Goal: Information Seeking & Learning: Learn about a topic

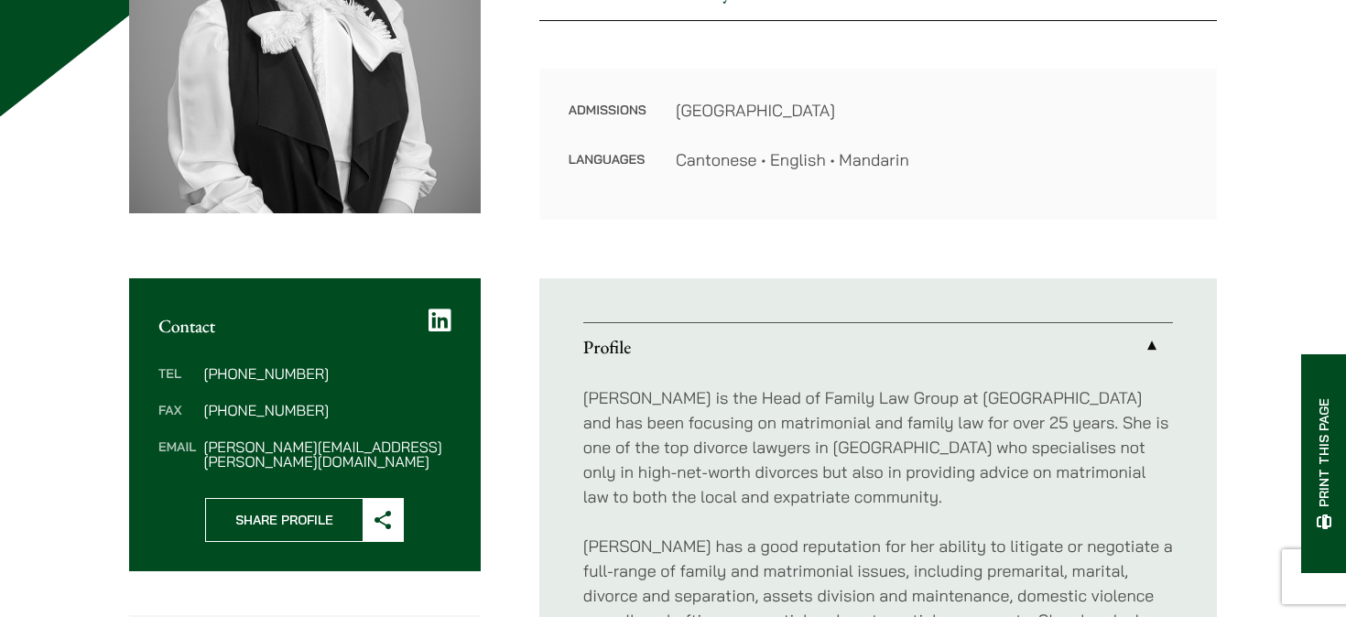
scroll to position [424, 0]
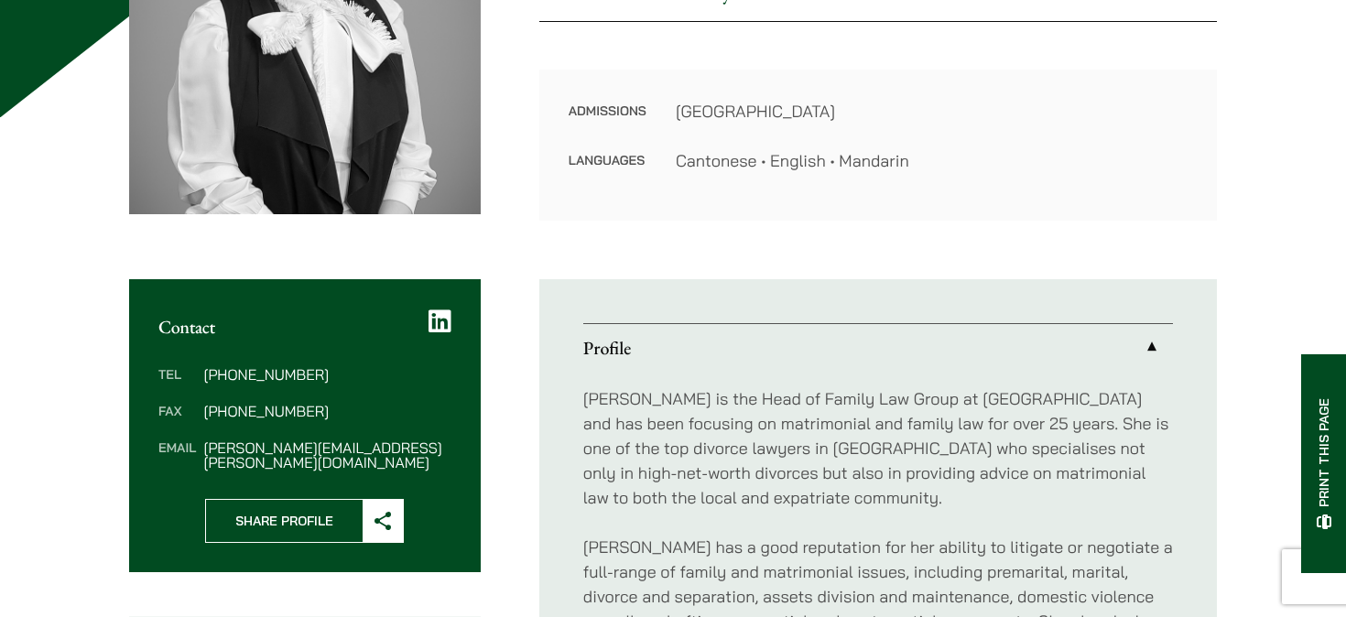
click at [703, 451] on p "[PERSON_NAME] is the Head of Family Law Group at [GEOGRAPHIC_DATA] and has been…" at bounding box center [878, 448] width 590 height 124
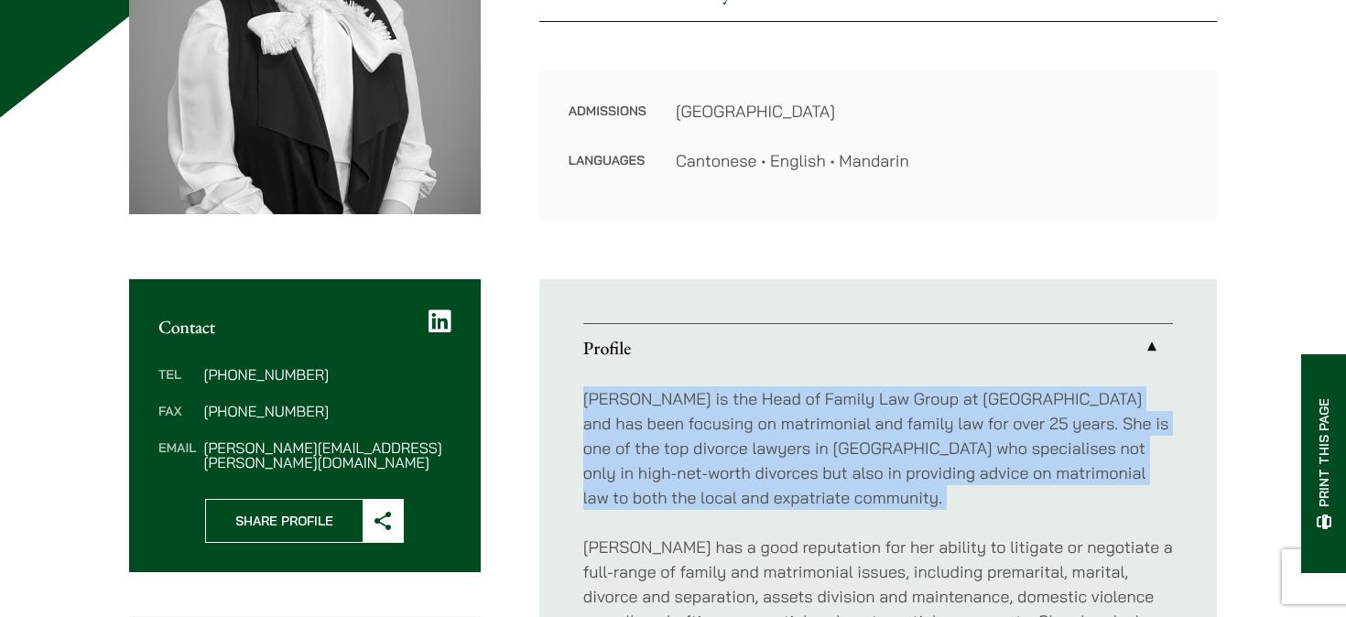
click at [703, 451] on p "[PERSON_NAME] is the Head of Family Law Group at [GEOGRAPHIC_DATA] and has been…" at bounding box center [878, 448] width 590 height 124
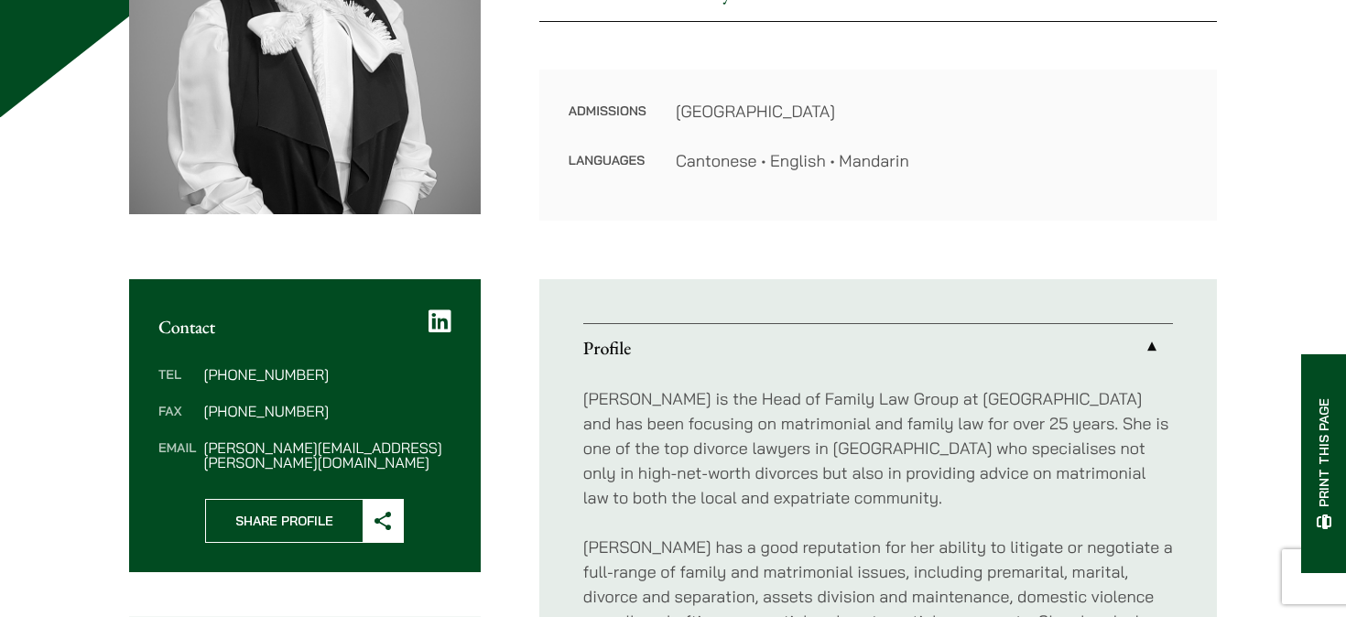
click at [702, 486] on p "[PERSON_NAME] is the Head of Family Law Group at [GEOGRAPHIC_DATA] and has been…" at bounding box center [878, 448] width 590 height 124
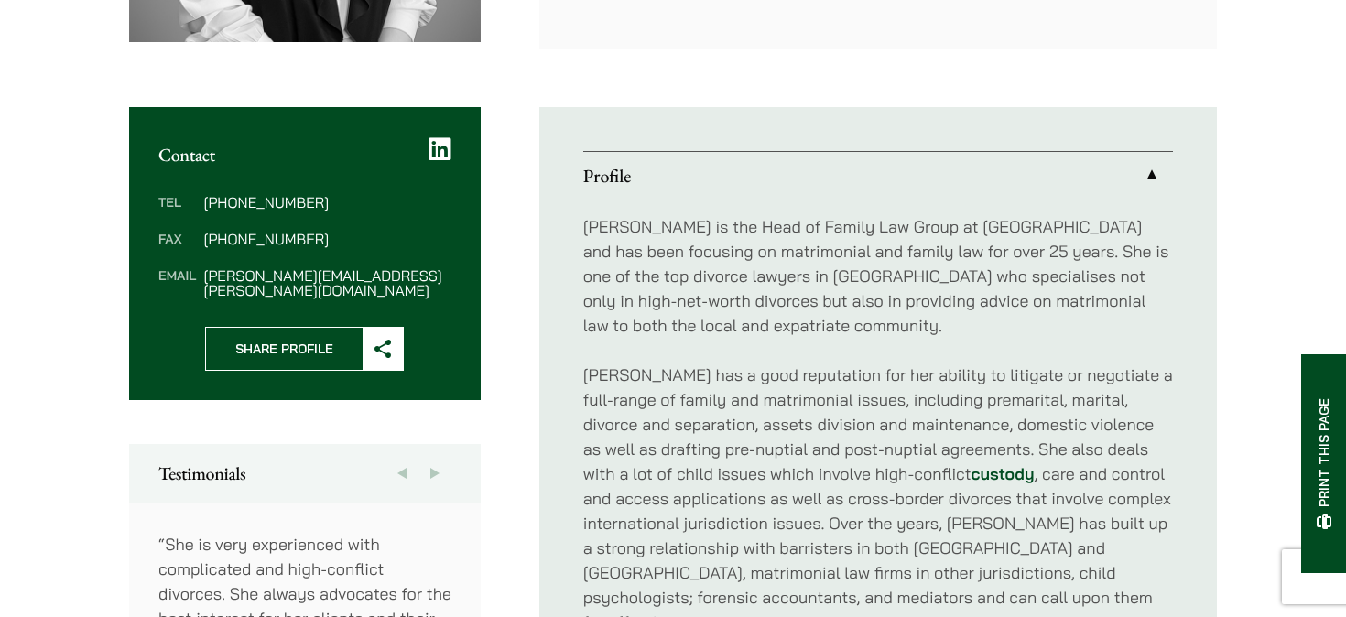
scroll to position [598, 0]
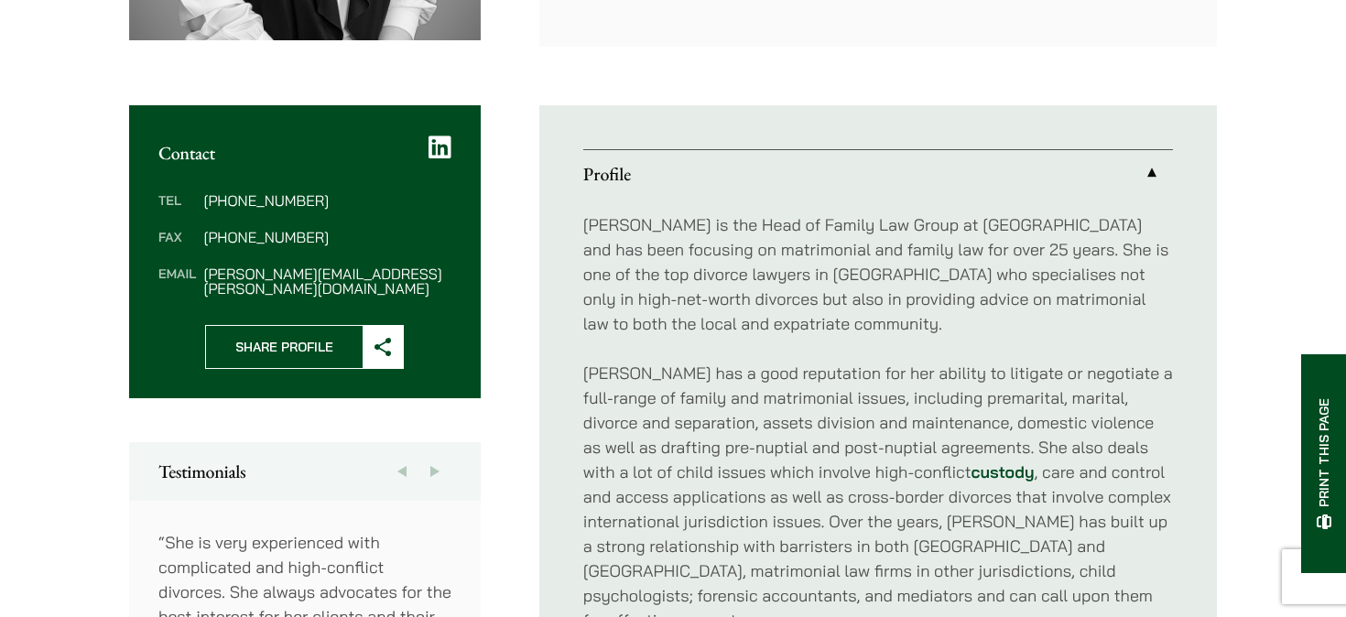
click at [937, 282] on p "[PERSON_NAME] is the Head of Family Law Group at [GEOGRAPHIC_DATA] and has been…" at bounding box center [878, 274] width 590 height 124
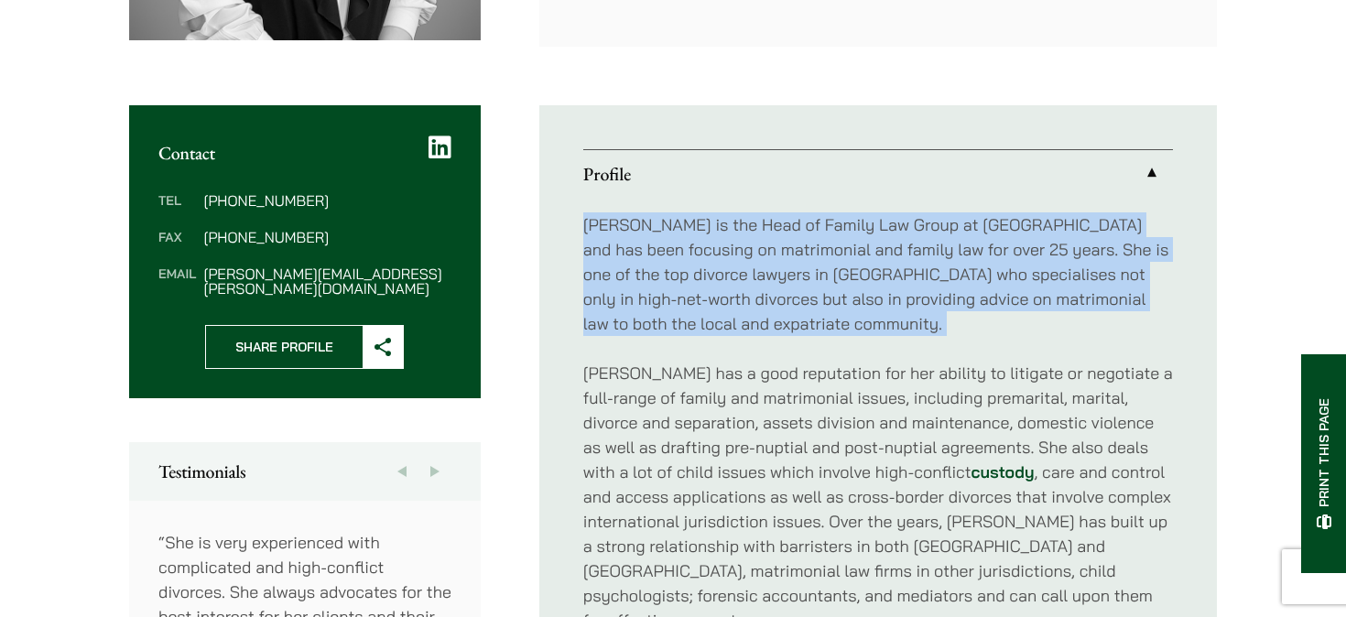
click at [937, 282] on p "[PERSON_NAME] is the Head of Family Law Group at [GEOGRAPHIC_DATA] and has been…" at bounding box center [878, 274] width 590 height 124
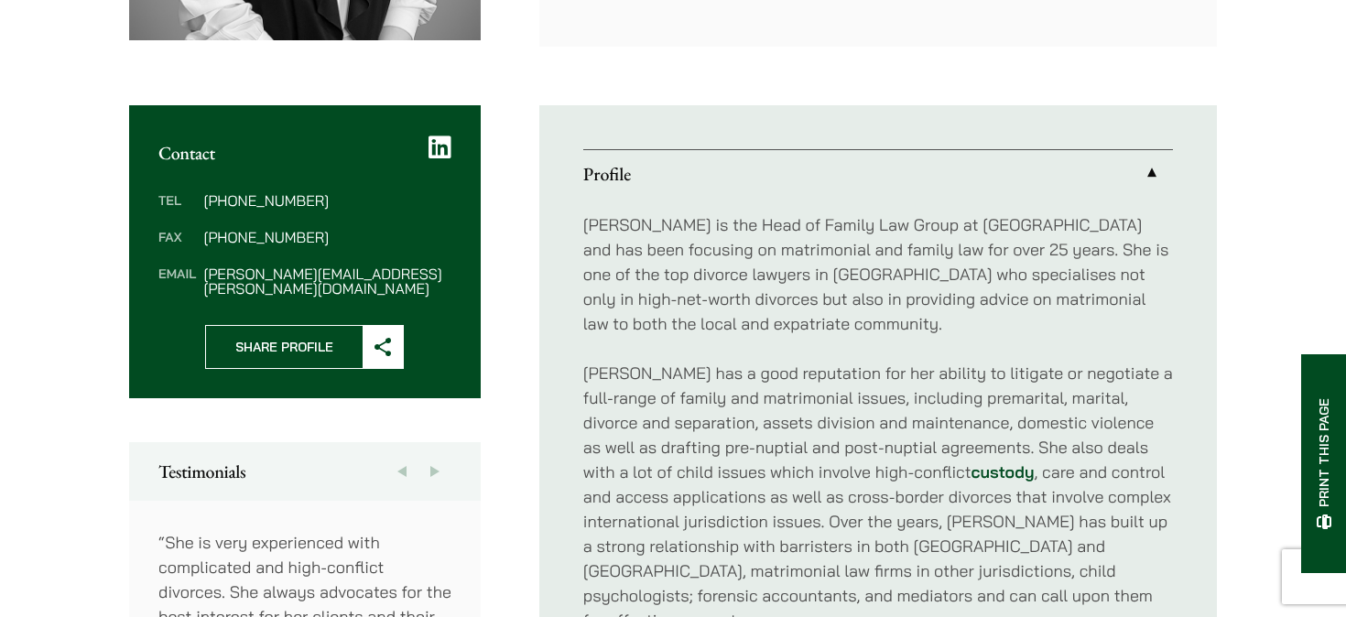
click at [907, 296] on p "[PERSON_NAME] is the Head of Family Law Group at [GEOGRAPHIC_DATA] and has been…" at bounding box center [878, 274] width 590 height 124
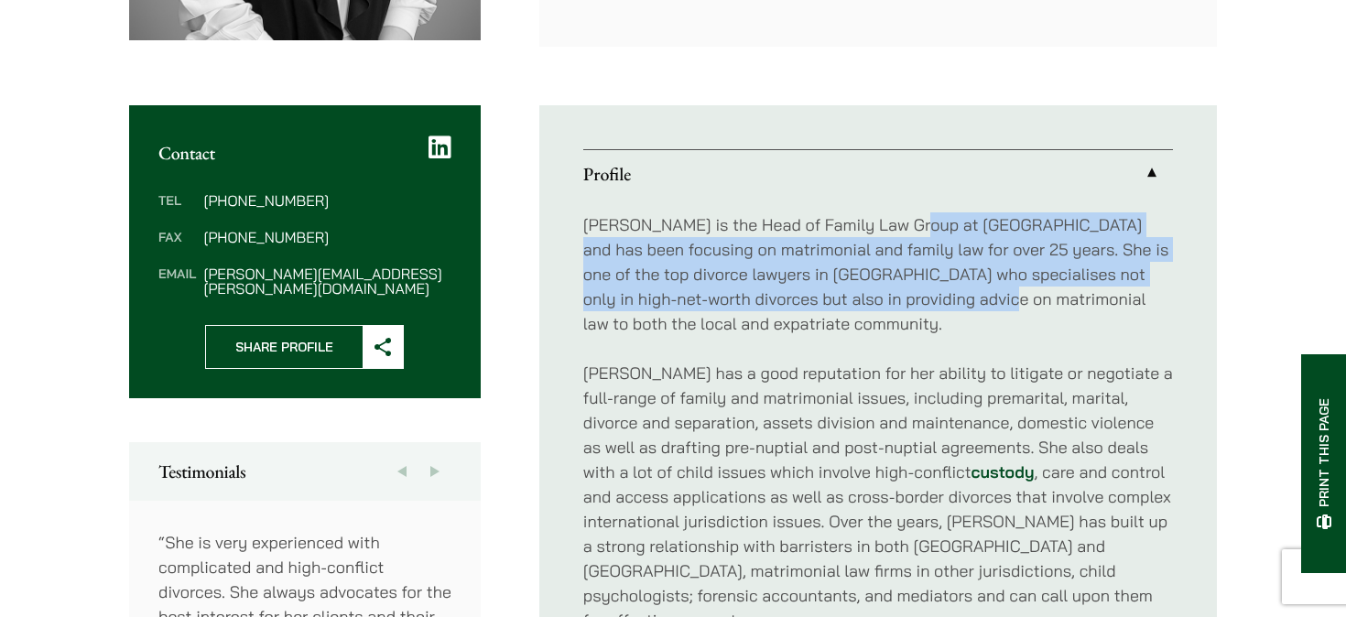
drag, startPoint x: 907, startPoint y: 296, endPoint x: 896, endPoint y: 232, distance: 65.0
click at [896, 232] on p "[PERSON_NAME] is the Head of Family Law Group at [GEOGRAPHIC_DATA] and has been…" at bounding box center [878, 274] width 590 height 124
drag, startPoint x: 896, startPoint y: 232, endPoint x: 900, endPoint y: 290, distance: 58.7
click at [900, 290] on p "[PERSON_NAME] is the Head of Family Law Group at [GEOGRAPHIC_DATA] and has been…" at bounding box center [878, 274] width 590 height 124
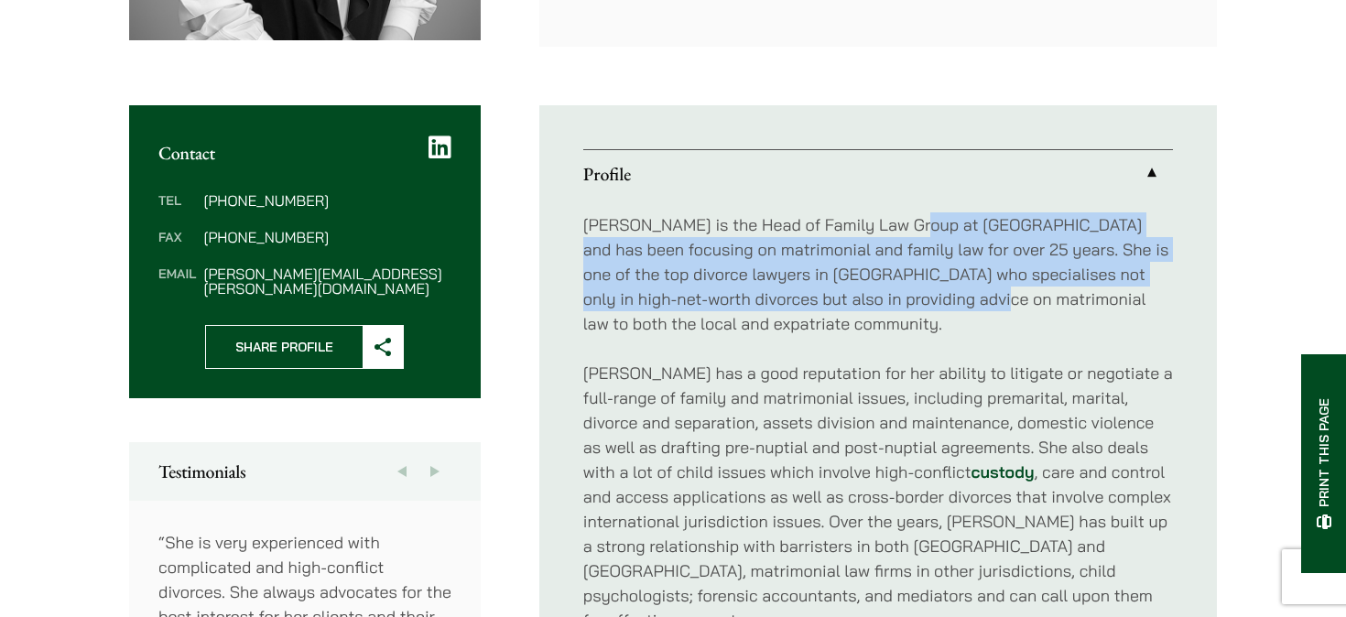
click at [901, 290] on p "[PERSON_NAME] is the Head of Family Law Group at [GEOGRAPHIC_DATA] and has been…" at bounding box center [878, 274] width 590 height 124
drag, startPoint x: 901, startPoint y: 290, endPoint x: 879, endPoint y: 232, distance: 62.6
click at [879, 232] on p "[PERSON_NAME] is the Head of Family Law Group at [GEOGRAPHIC_DATA] and has been…" at bounding box center [878, 274] width 590 height 124
drag, startPoint x: 879, startPoint y: 232, endPoint x: 898, endPoint y: 303, distance: 74.0
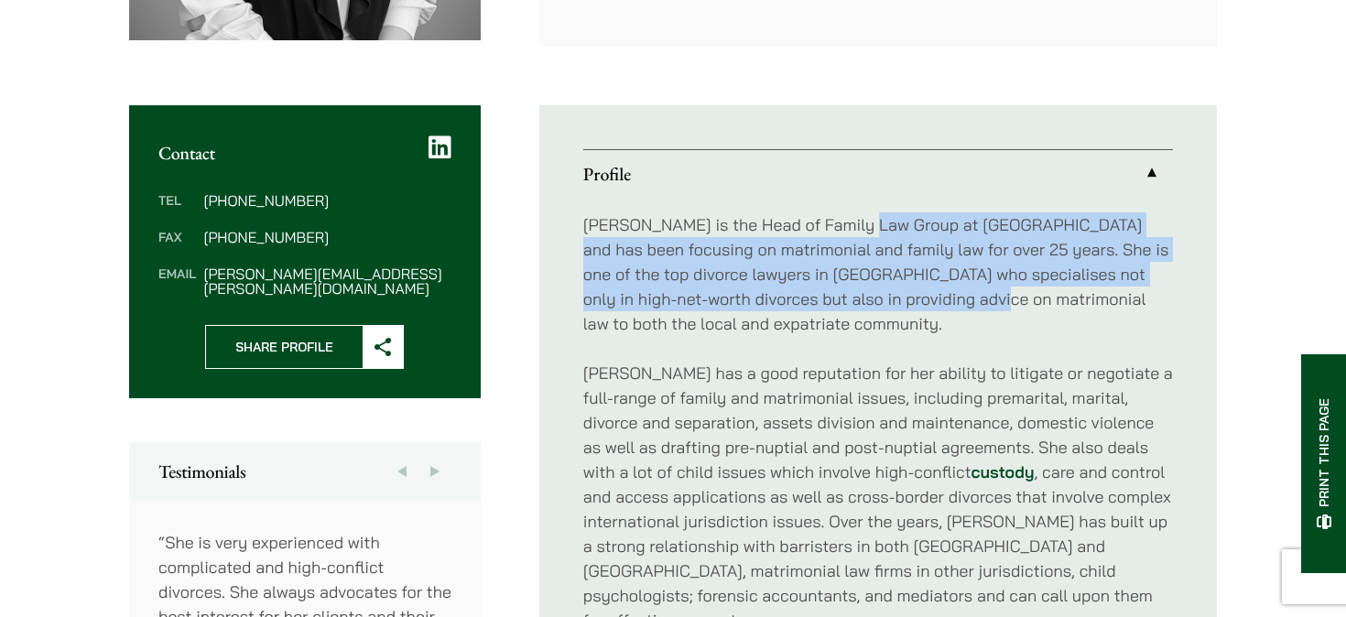
click at [898, 303] on p "[PERSON_NAME] is the Head of Family Law Group at [GEOGRAPHIC_DATA] and has been…" at bounding box center [878, 274] width 590 height 124
drag, startPoint x: 898, startPoint y: 303, endPoint x: 862, endPoint y: 225, distance: 86.0
click at [862, 225] on p "[PERSON_NAME] is the Head of Family Law Group at [GEOGRAPHIC_DATA] and has been…" at bounding box center [878, 274] width 590 height 124
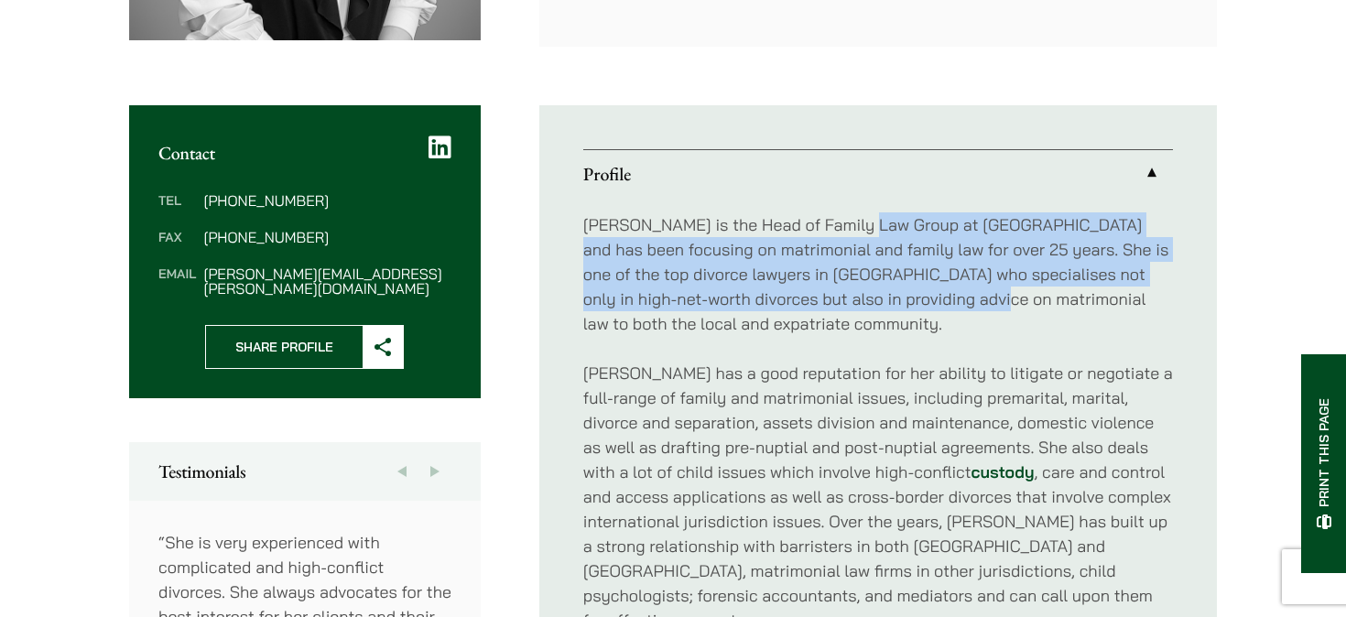
drag, startPoint x: 862, startPoint y: 225, endPoint x: 879, endPoint y: 301, distance: 78.0
click at [879, 301] on p "[PERSON_NAME] is the Head of Family Law Group at [GEOGRAPHIC_DATA] and has been…" at bounding box center [878, 274] width 590 height 124
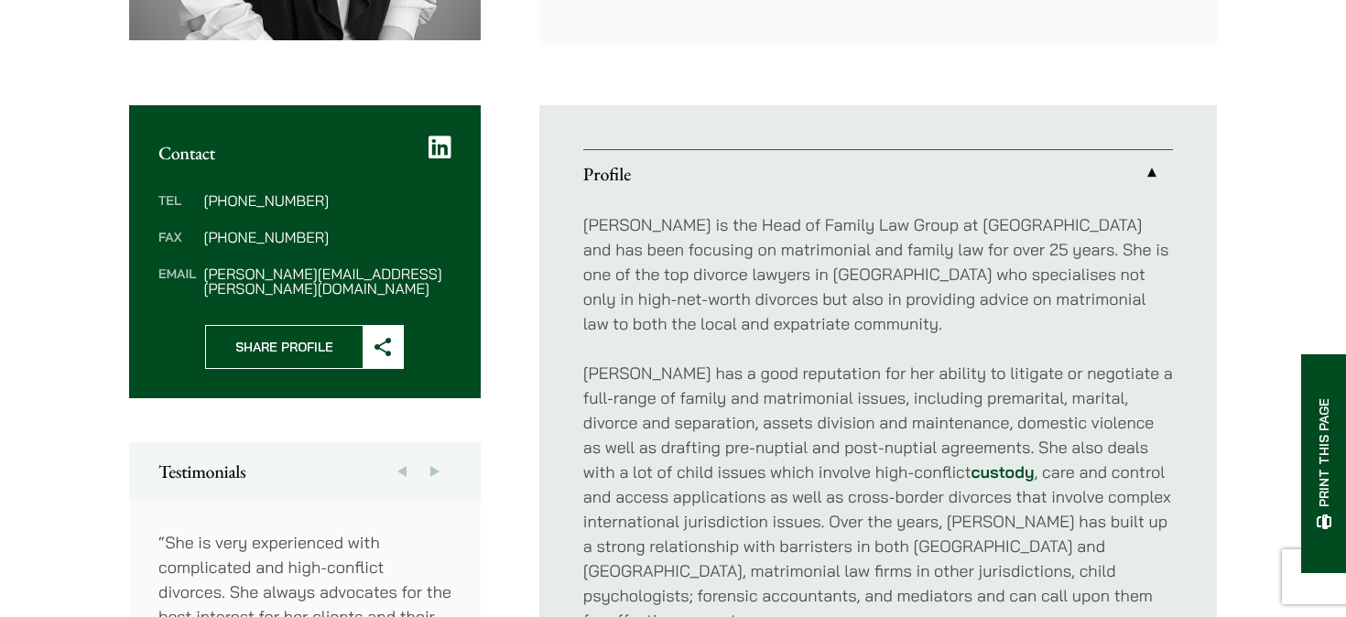
click at [857, 416] on p "[PERSON_NAME] has a good reputation for her ability to litigate or negotiate a …" at bounding box center [878, 497] width 590 height 272
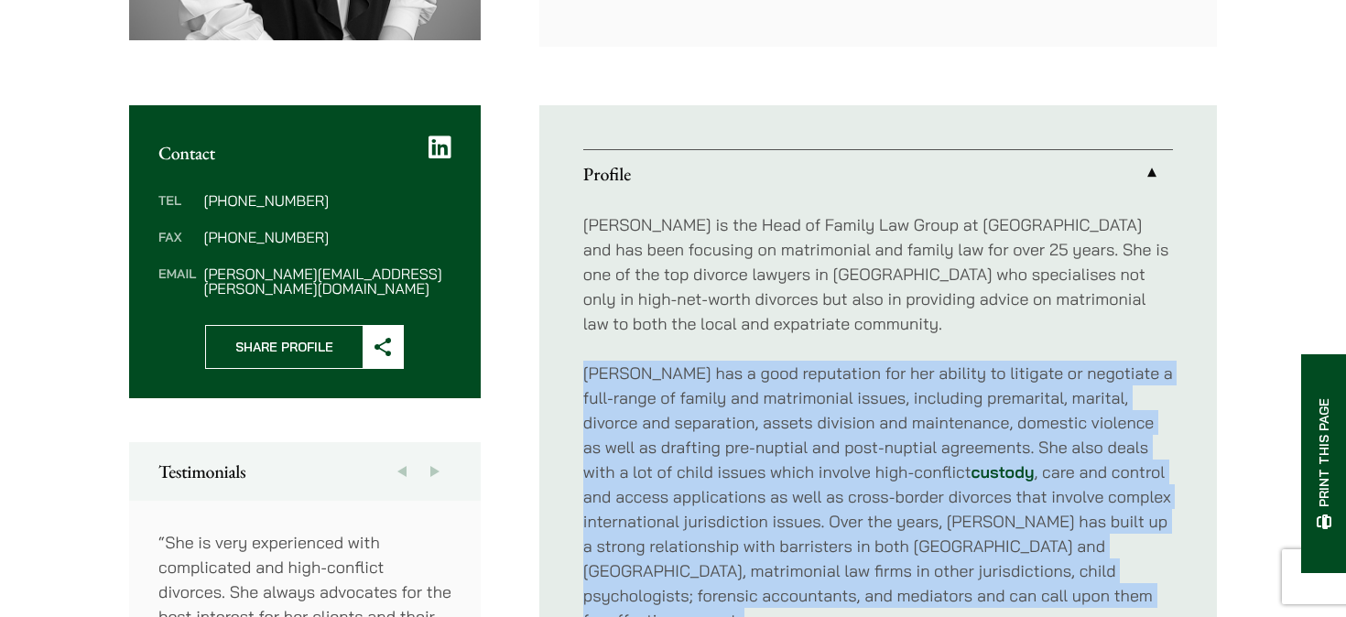
click at [857, 416] on p "[PERSON_NAME] has a good reputation for her ability to litigate or negotiate a …" at bounding box center [878, 497] width 590 height 272
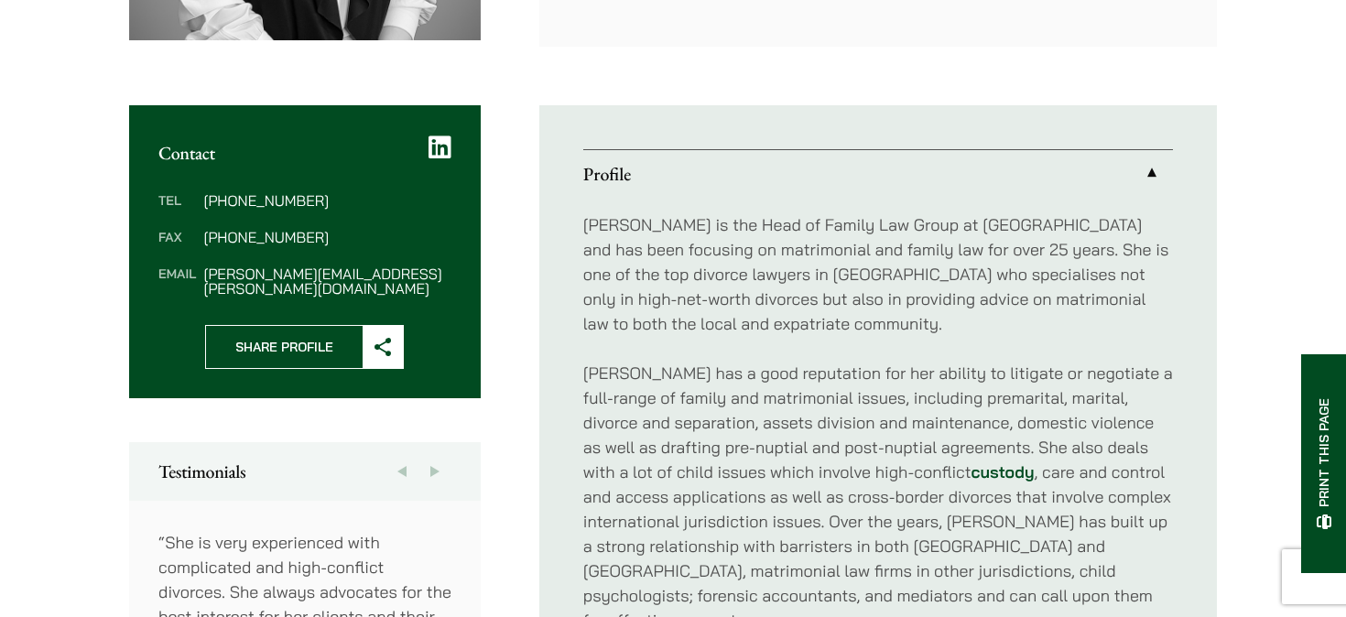
click at [857, 456] on p "[PERSON_NAME] has a good reputation for her ability to litigate or negotiate a …" at bounding box center [878, 497] width 590 height 272
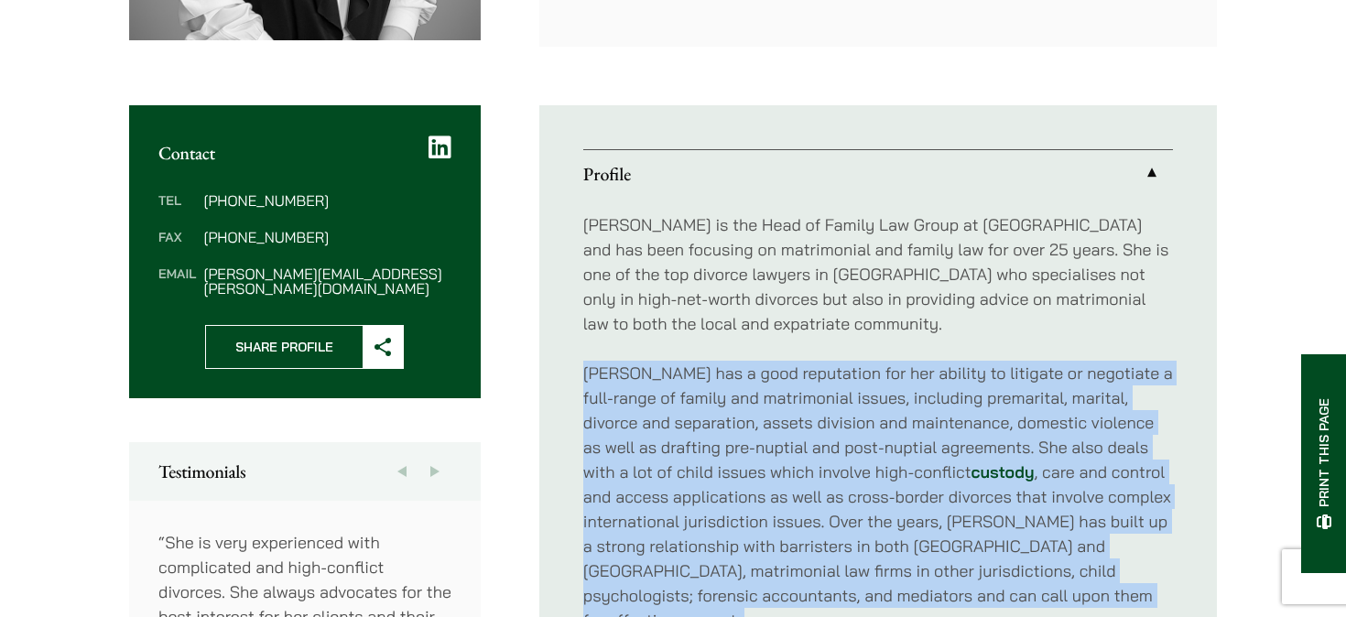
click at [857, 456] on p "[PERSON_NAME] has a good reputation for her ability to litigate or negotiate a …" at bounding box center [878, 497] width 590 height 272
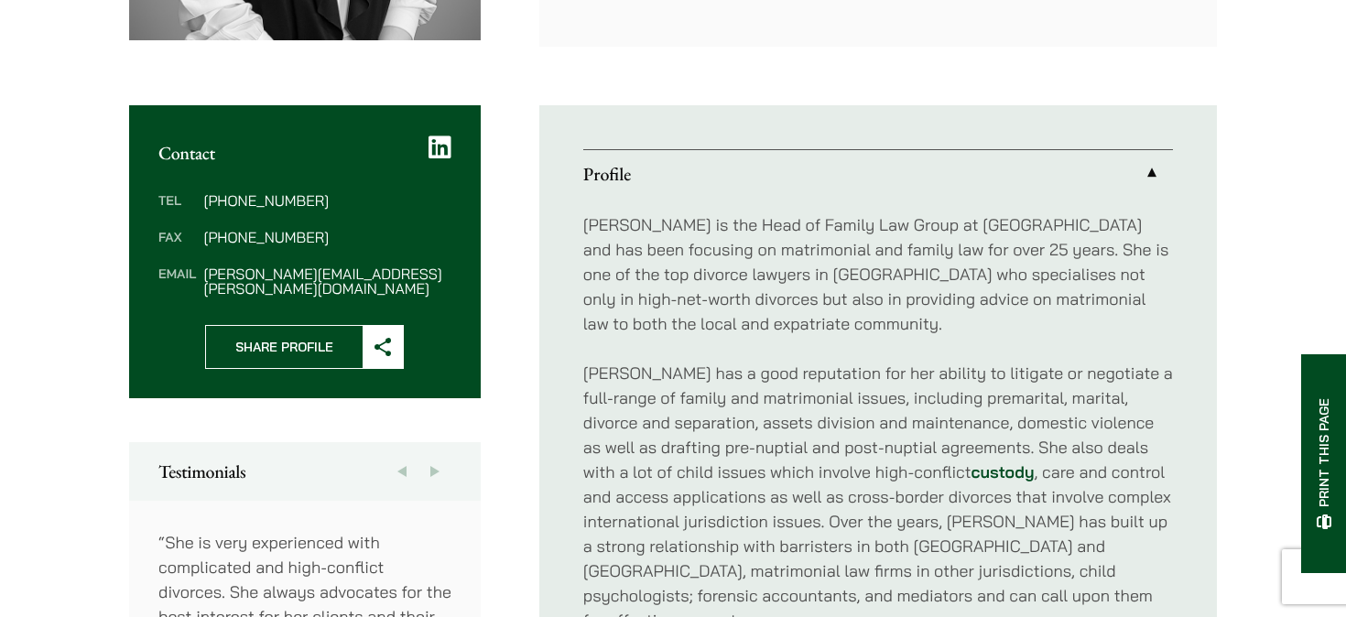
click at [861, 494] on p "[PERSON_NAME] has a good reputation for her ability to litigate or negotiate a …" at bounding box center [878, 497] width 590 height 272
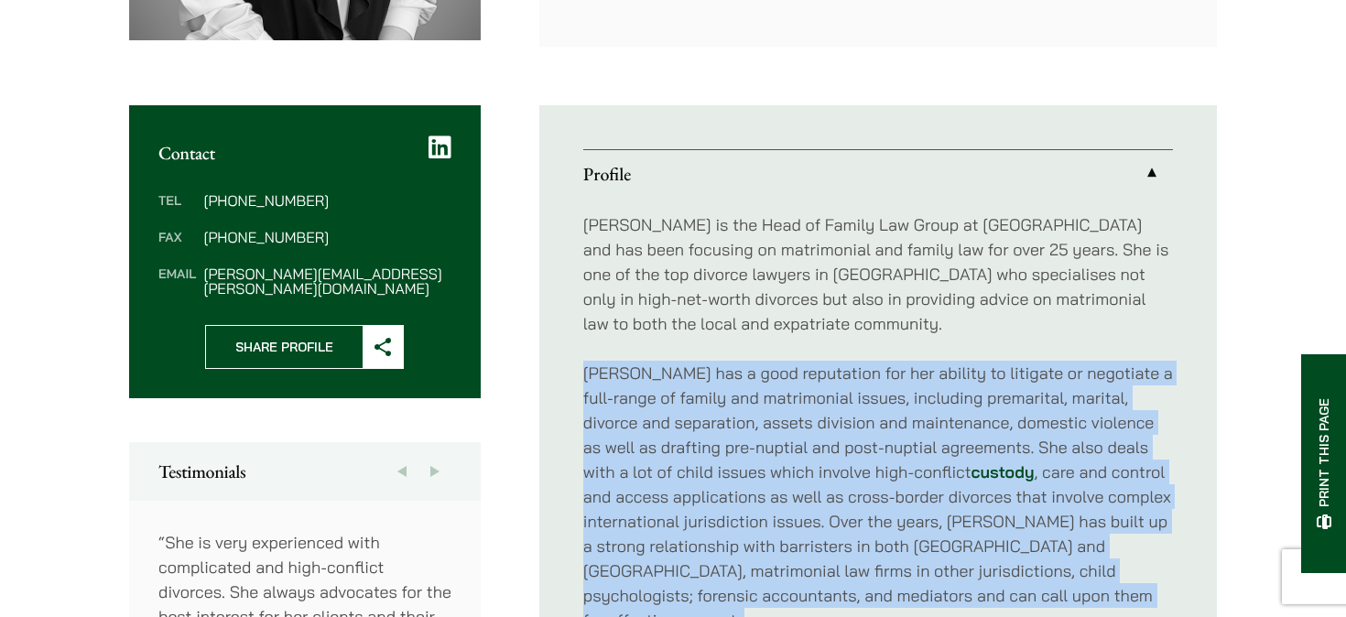
click at [861, 494] on p "[PERSON_NAME] has a good reputation for her ability to litigate or negotiate a …" at bounding box center [878, 497] width 590 height 272
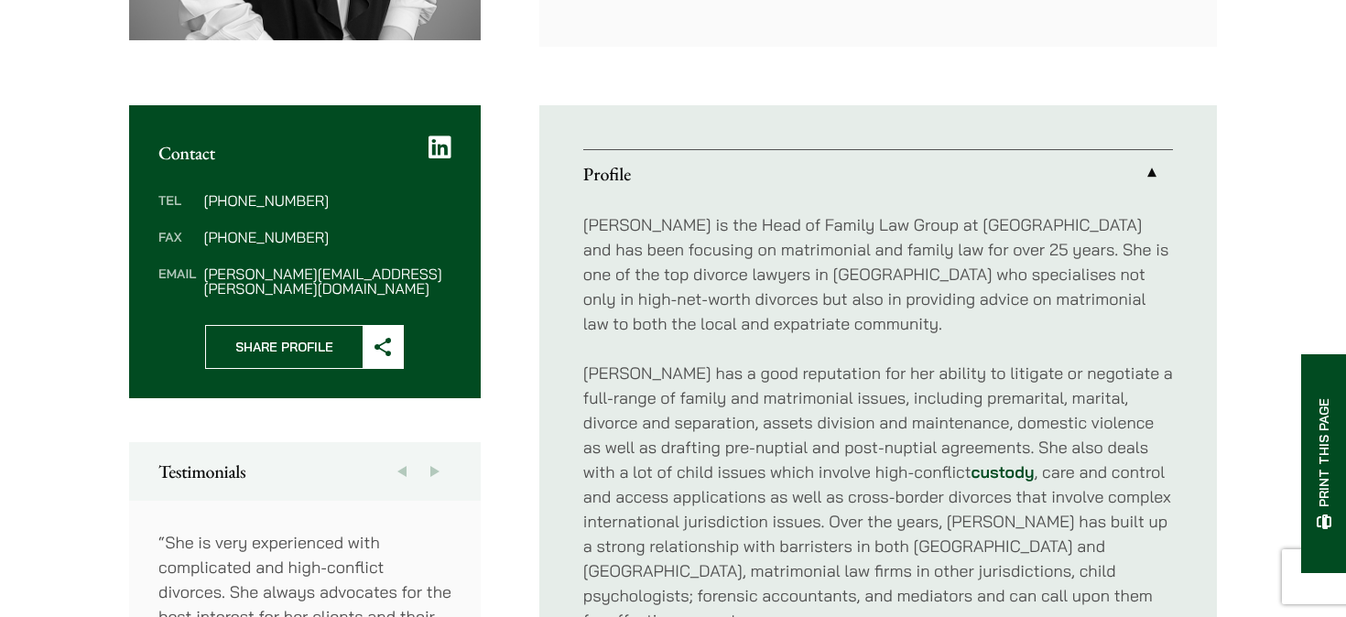
click at [862, 527] on p "[PERSON_NAME] has a good reputation for her ability to litigate or negotiate a …" at bounding box center [878, 497] width 590 height 272
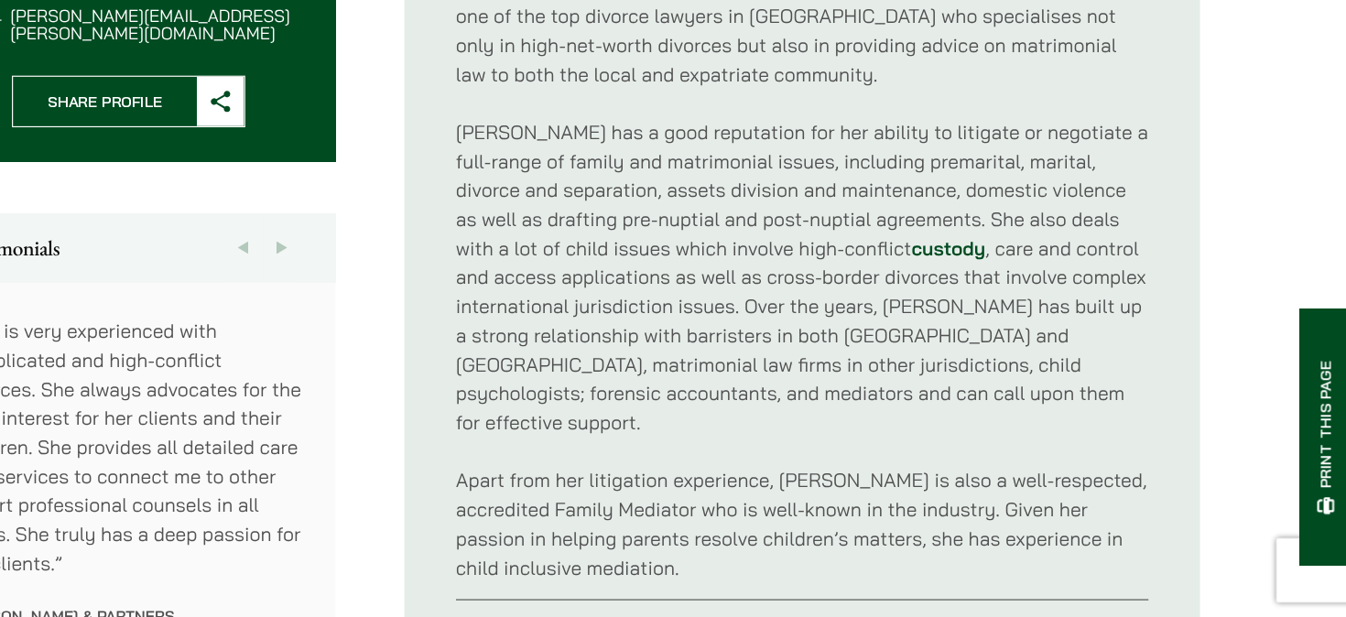
scroll to position [776, 0]
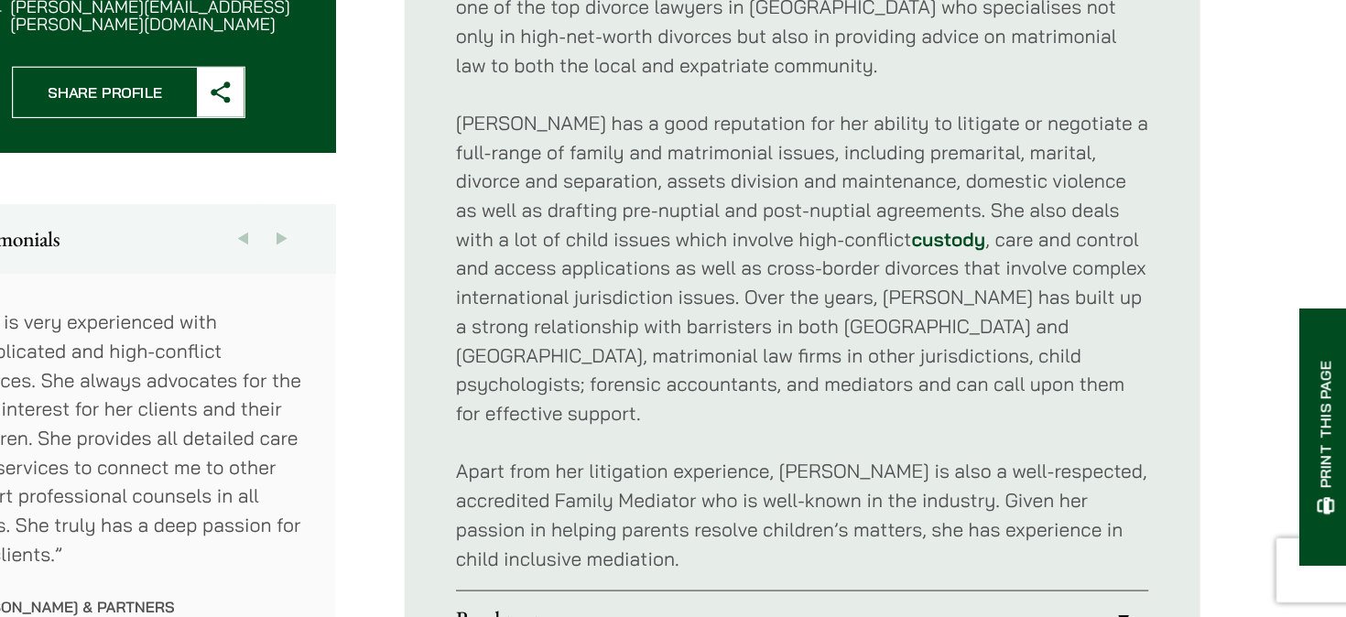
click at [867, 417] on p "[PERSON_NAME] has a good reputation for her ability to litigate or negotiate a …" at bounding box center [878, 319] width 590 height 272
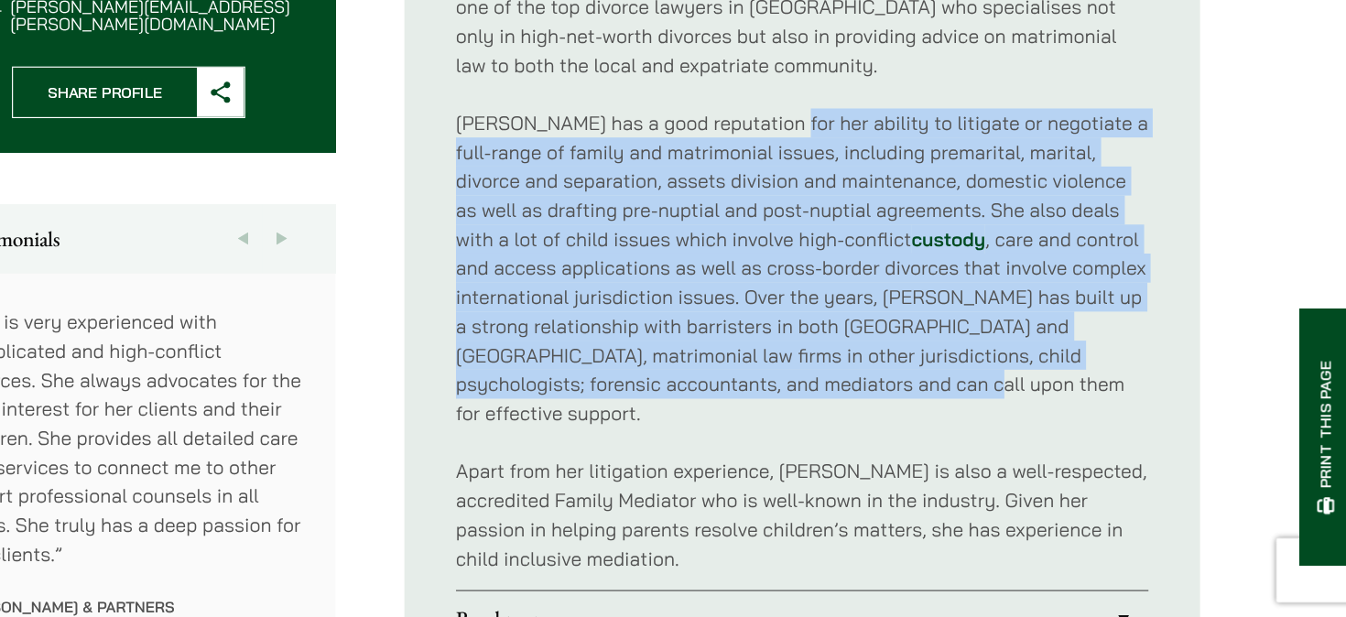
drag, startPoint x: 867, startPoint y: 417, endPoint x: 863, endPoint y: 195, distance: 221.6
click at [863, 195] on p "[PERSON_NAME] has a good reputation for her ability to litigate or negotiate a …" at bounding box center [878, 319] width 590 height 272
drag, startPoint x: 863, startPoint y: 195, endPoint x: 871, endPoint y: 417, distance: 221.8
click at [871, 417] on p "[PERSON_NAME] has a good reputation for her ability to litigate or negotiate a …" at bounding box center [878, 319] width 590 height 272
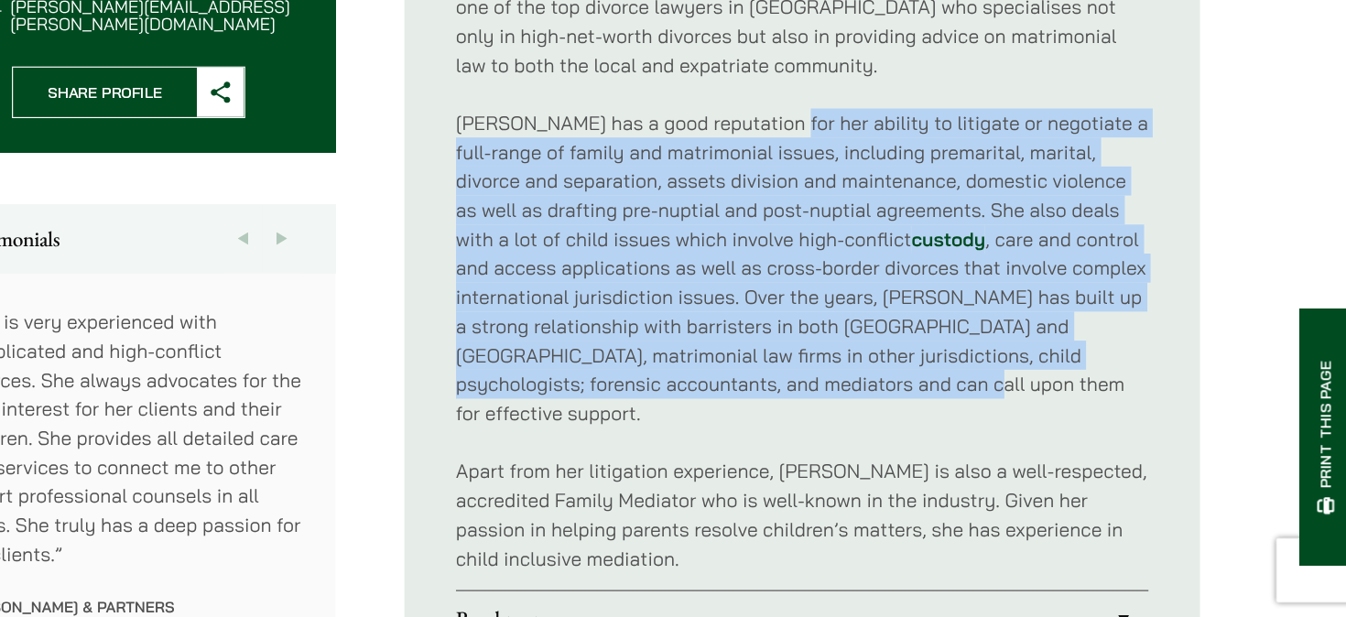
click at [871, 417] on p "[PERSON_NAME] has a good reputation for her ability to litigate or negotiate a …" at bounding box center [878, 319] width 590 height 272
drag, startPoint x: 871, startPoint y: 417, endPoint x: 885, endPoint y: 187, distance: 230.3
click at [885, 187] on p "[PERSON_NAME] has a good reputation for her ability to litigate or negotiate a …" at bounding box center [878, 319] width 590 height 272
drag, startPoint x: 885, startPoint y: 187, endPoint x: 868, endPoint y: 419, distance: 233.2
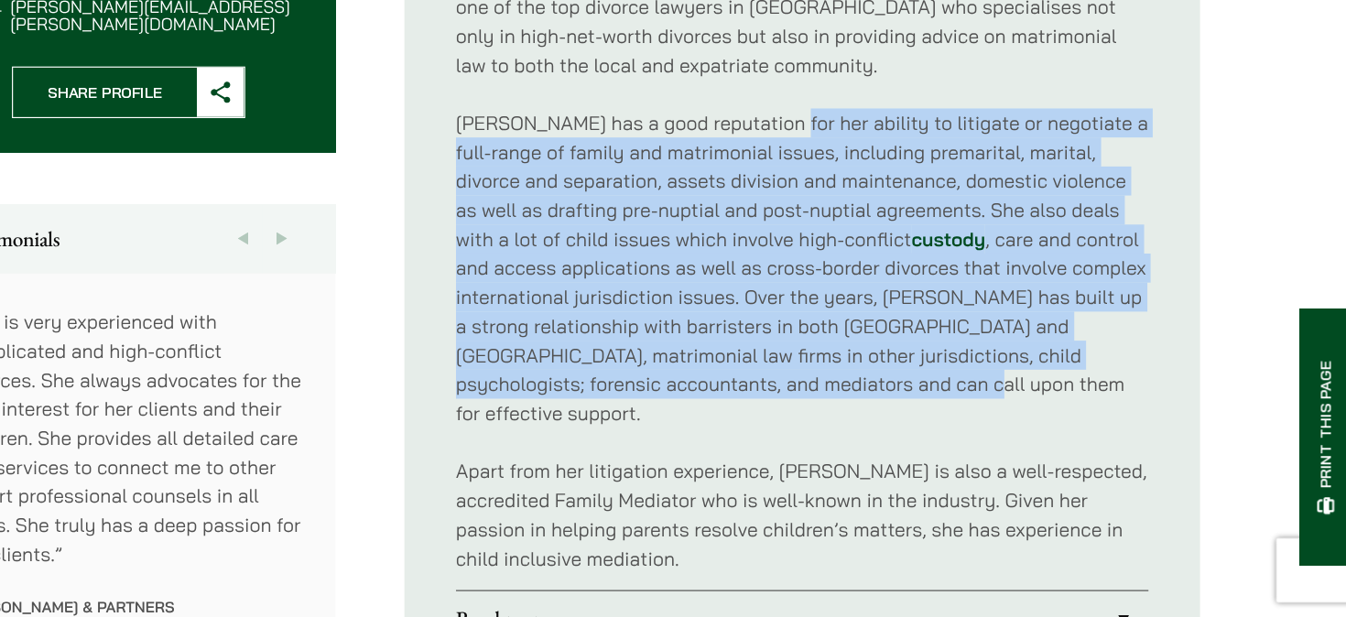
click at [868, 419] on p "[PERSON_NAME] has a good reputation for her ability to litigate or negotiate a …" at bounding box center [878, 319] width 590 height 272
drag, startPoint x: 868, startPoint y: 419, endPoint x: 874, endPoint y: 189, distance: 230.8
click at [874, 189] on p "[PERSON_NAME] has a good reputation for her ability to litigate or negotiate a …" at bounding box center [878, 319] width 590 height 272
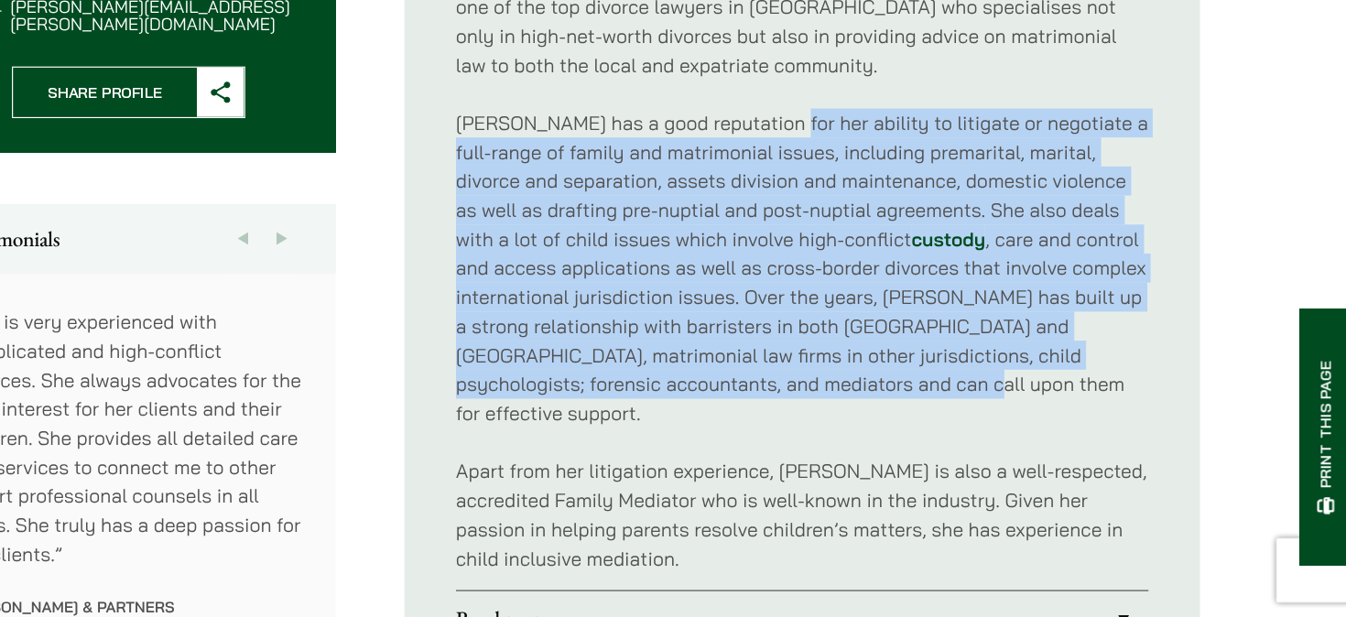
drag, startPoint x: 874, startPoint y: 189, endPoint x: 874, endPoint y: 423, distance: 234.4
click at [874, 423] on p "[PERSON_NAME] has a good reputation for her ability to litigate or negotiate a …" at bounding box center [878, 319] width 590 height 272
drag, startPoint x: 874, startPoint y: 423, endPoint x: 864, endPoint y: 189, distance: 234.6
click at [864, 189] on p "[PERSON_NAME] has a good reputation for her ability to litigate or negotiate a …" at bounding box center [878, 319] width 590 height 272
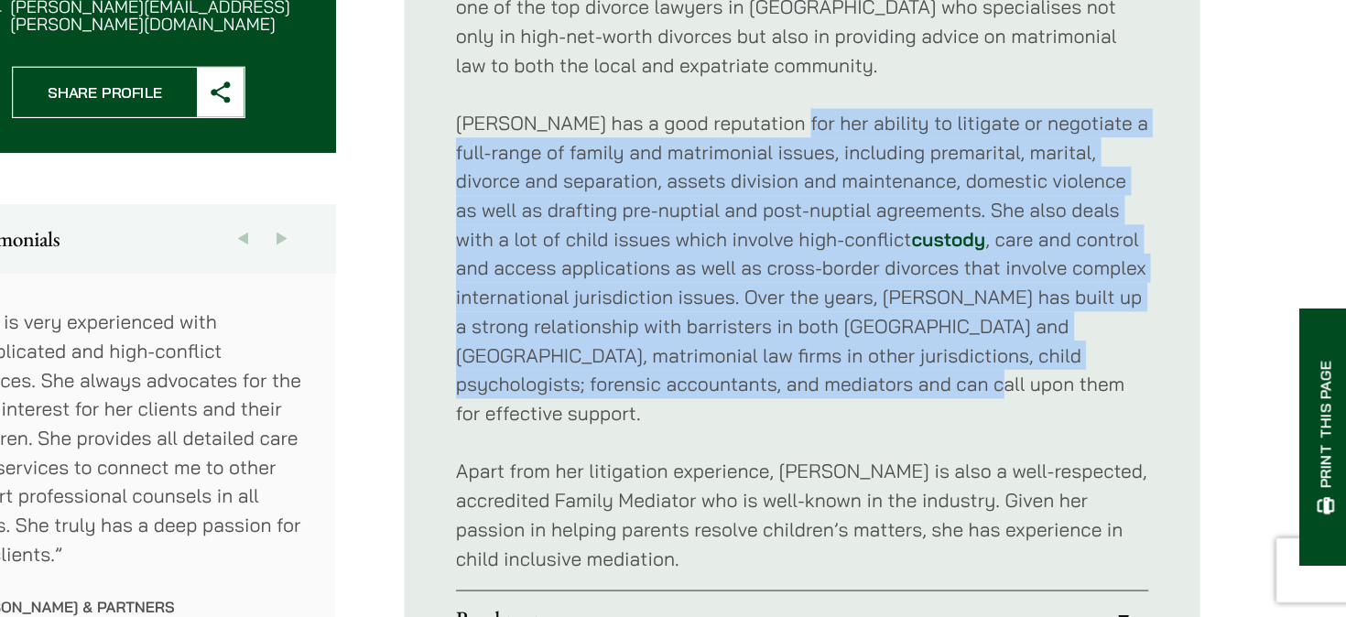
click at [864, 189] on p "[PERSON_NAME] has a good reputation for her ability to litigate or negotiate a …" at bounding box center [878, 319] width 590 height 272
drag, startPoint x: 864, startPoint y: 189, endPoint x: 850, endPoint y: 418, distance: 230.3
click at [850, 418] on p "[PERSON_NAME] has a good reputation for her ability to litigate or negotiate a …" at bounding box center [878, 319] width 590 height 272
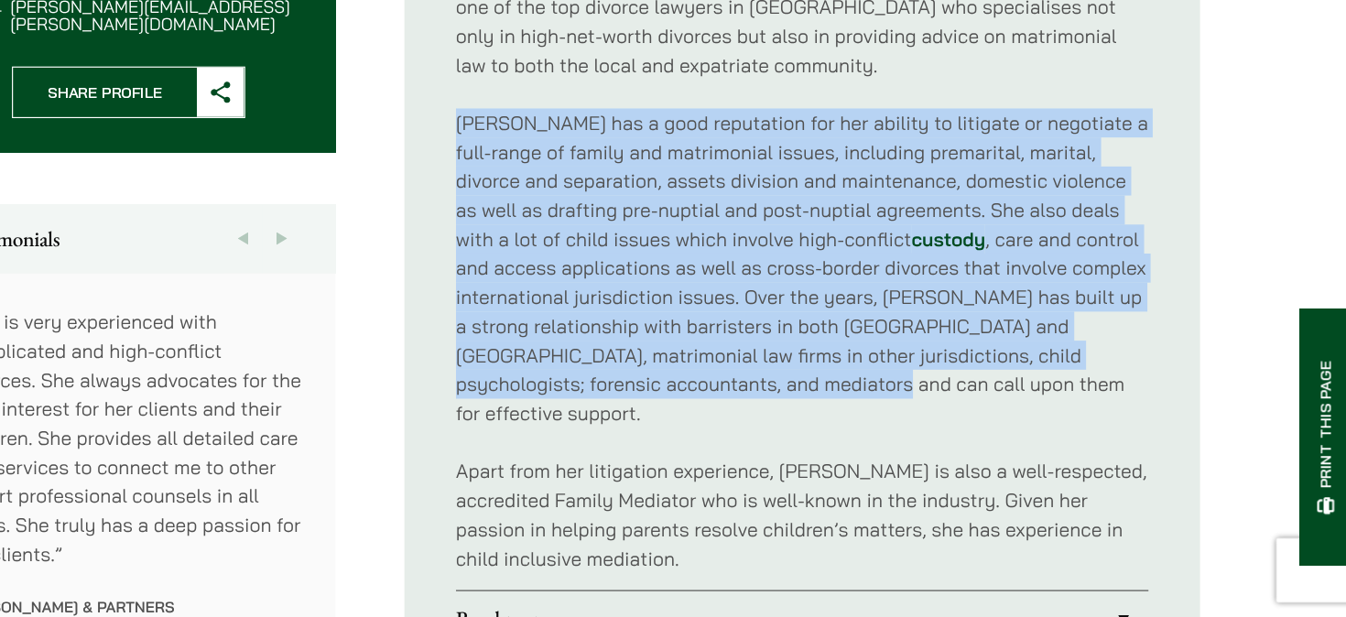
drag, startPoint x: 850, startPoint y: 418, endPoint x: 860, endPoint y: 172, distance: 246.5
click at [860, 172] on div "[PERSON_NAME] is the Head of Family Law Group at [GEOGRAPHIC_DATA] and has been…" at bounding box center [878, 306] width 590 height 573
drag, startPoint x: 860, startPoint y: 172, endPoint x: 881, endPoint y: 427, distance: 255.4
click at [881, 427] on div "[PERSON_NAME] is the Head of Family Law Group at [GEOGRAPHIC_DATA] and has been…" at bounding box center [878, 306] width 590 height 573
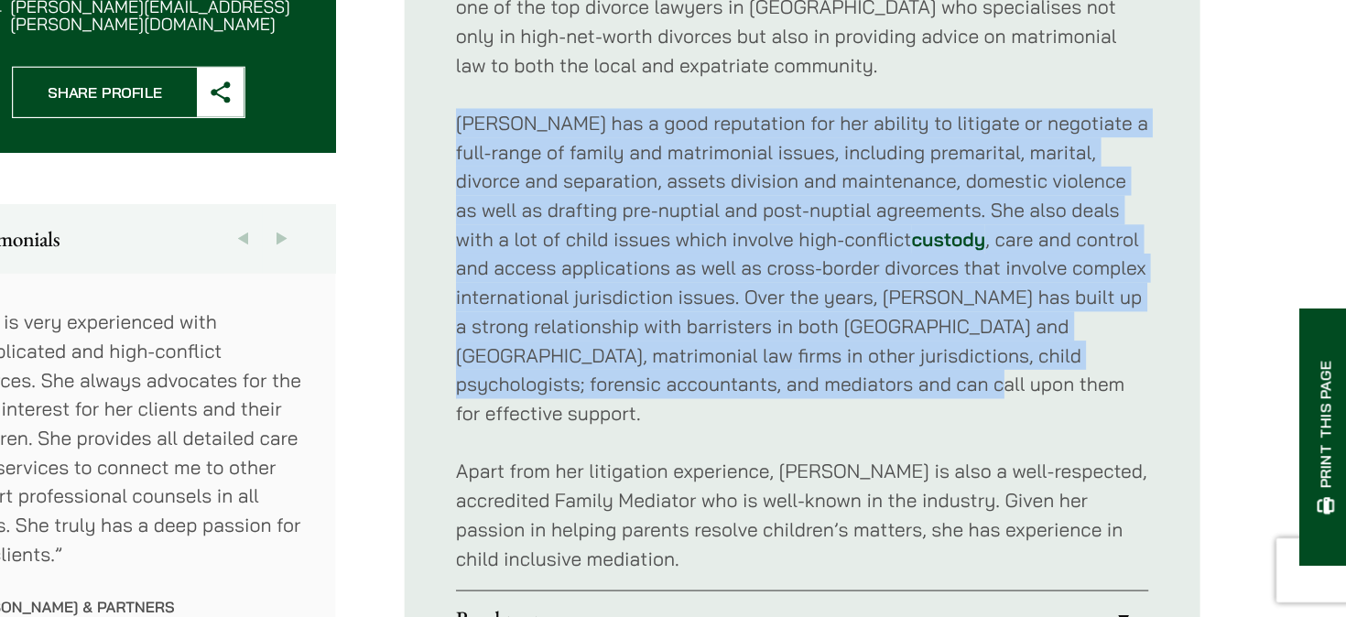
click at [881, 427] on p "[PERSON_NAME] has a good reputation for her ability to litigate or negotiate a …" at bounding box center [878, 319] width 590 height 272
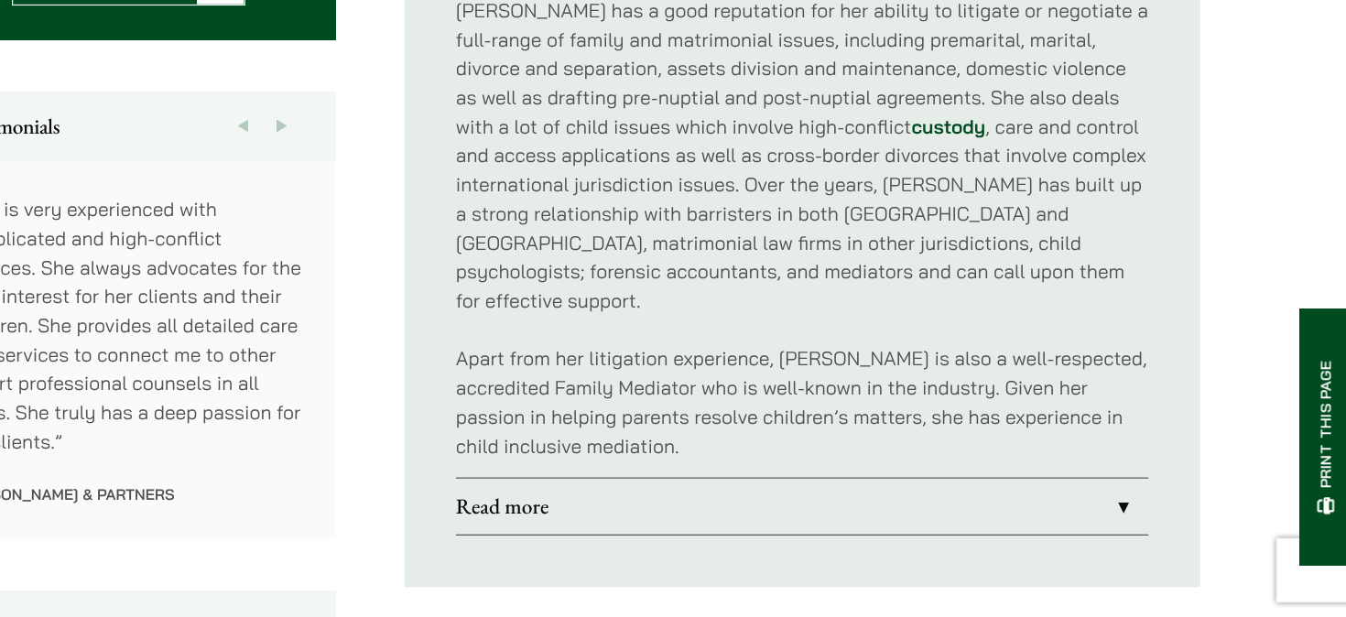
scroll to position [894, 0]
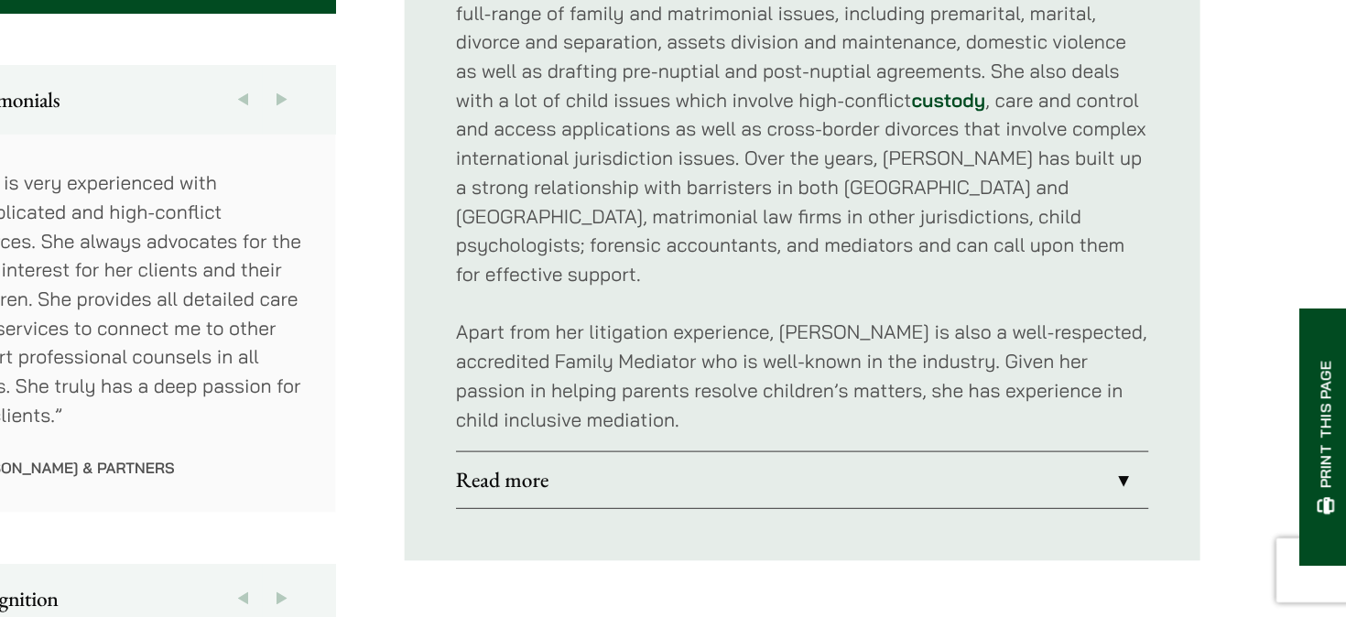
click at [890, 389] on p "Apart from her litigation experience, [PERSON_NAME] is also a well-respected, a…" at bounding box center [878, 411] width 590 height 99
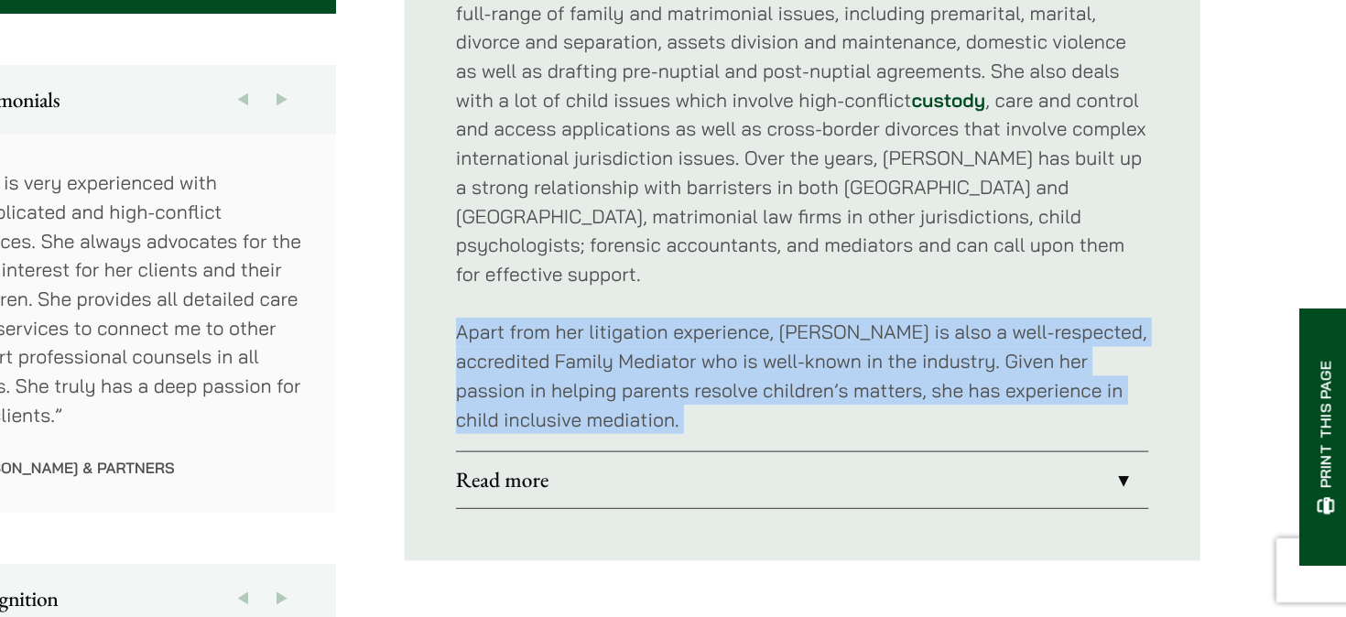
click at [890, 389] on p "Apart from her litigation experience, [PERSON_NAME] is also a well-respected, a…" at bounding box center [878, 411] width 590 height 99
click at [878, 399] on p "Apart from her litigation experience, [PERSON_NAME] is also a well-respected, a…" at bounding box center [878, 411] width 590 height 99
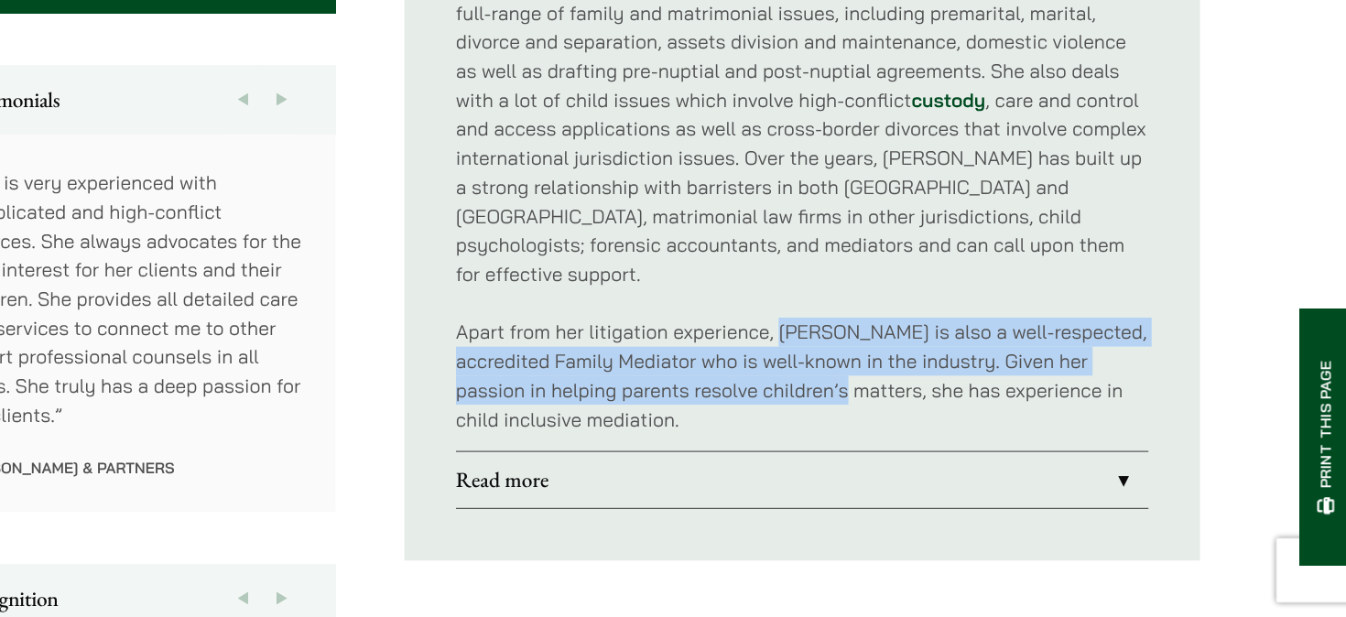
drag, startPoint x: 878, startPoint y: 399, endPoint x: 873, endPoint y: 352, distance: 47.9
click at [873, 362] on p "Apart from her litigation experience, [PERSON_NAME] is also a well-respected, a…" at bounding box center [878, 411] width 590 height 99
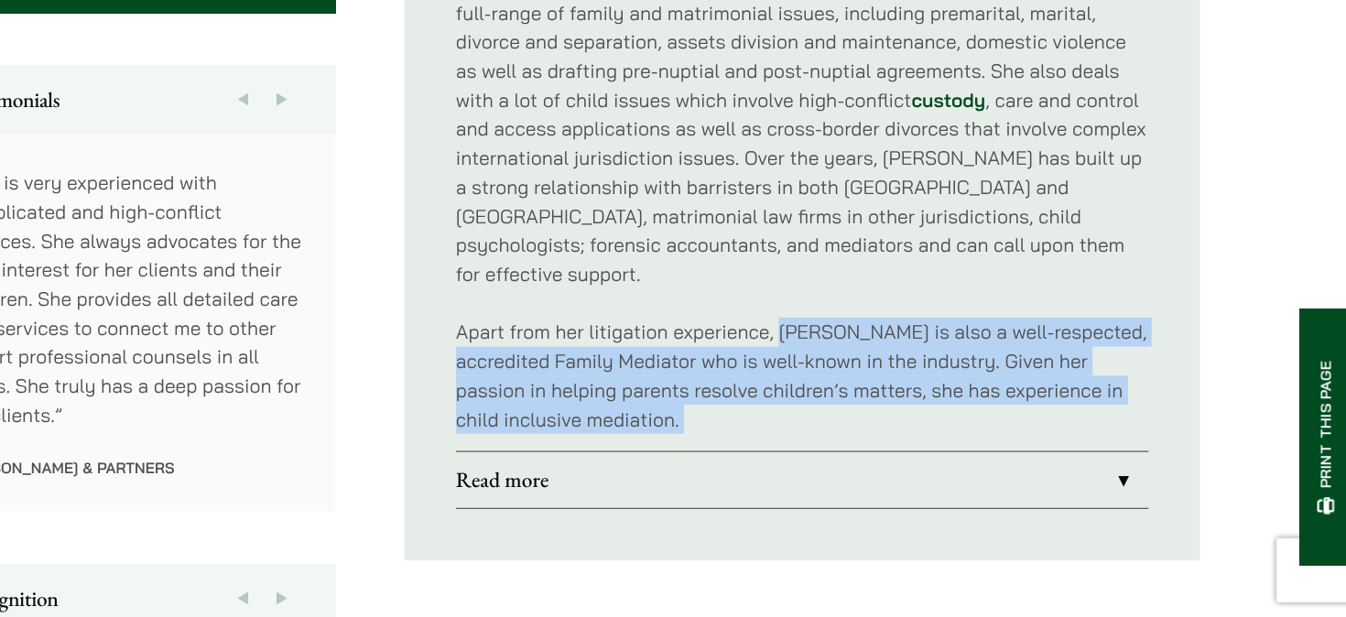
drag, startPoint x: 873, startPoint y: 352, endPoint x: 875, endPoint y: 441, distance: 89.8
click at [875, 441] on div "[PERSON_NAME] is the Head of Family Law Group at [GEOGRAPHIC_DATA] and has been…" at bounding box center [878, 188] width 590 height 573
click at [865, 476] on link "Read more" at bounding box center [878, 500] width 590 height 48
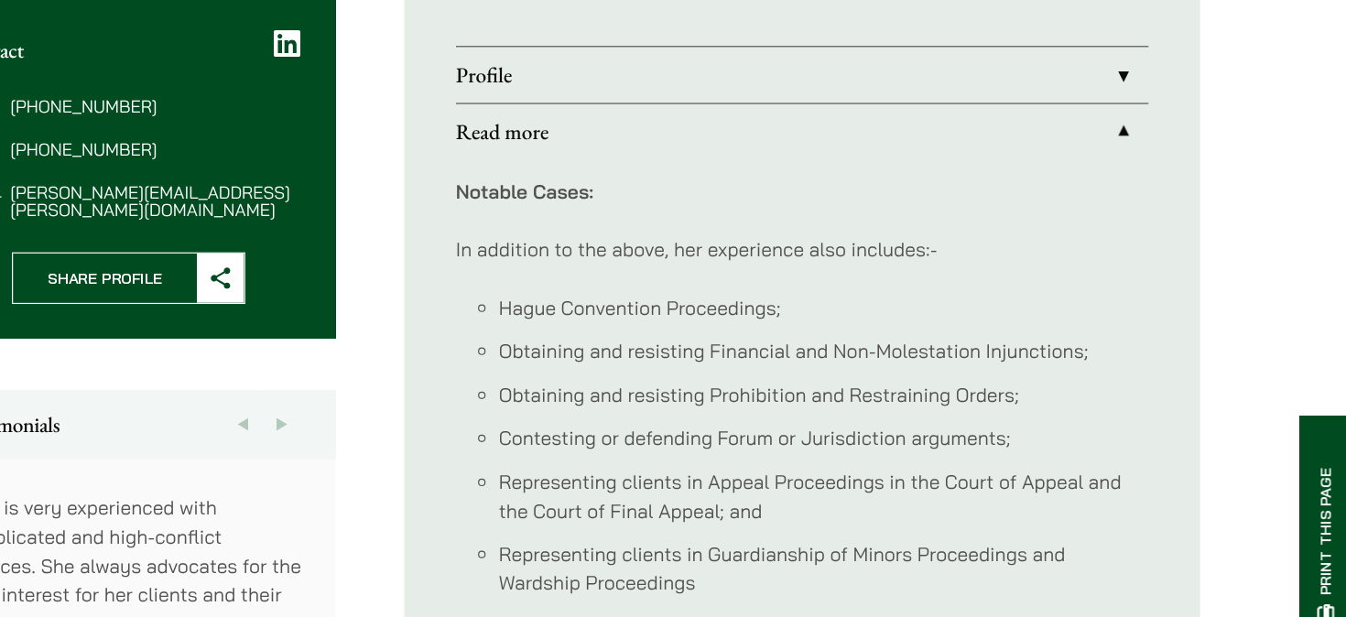
scroll to position [694, 0]
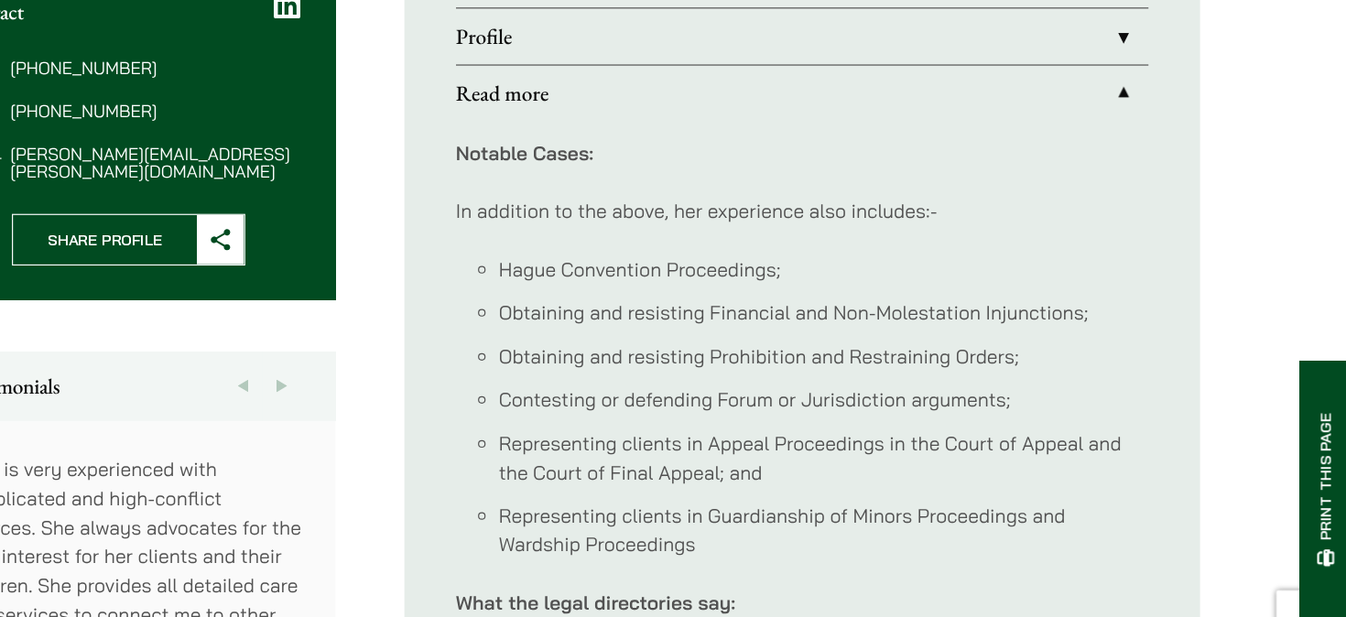
click at [843, 273] on li "Hague Convention Proceedings;" at bounding box center [896, 276] width 553 height 25
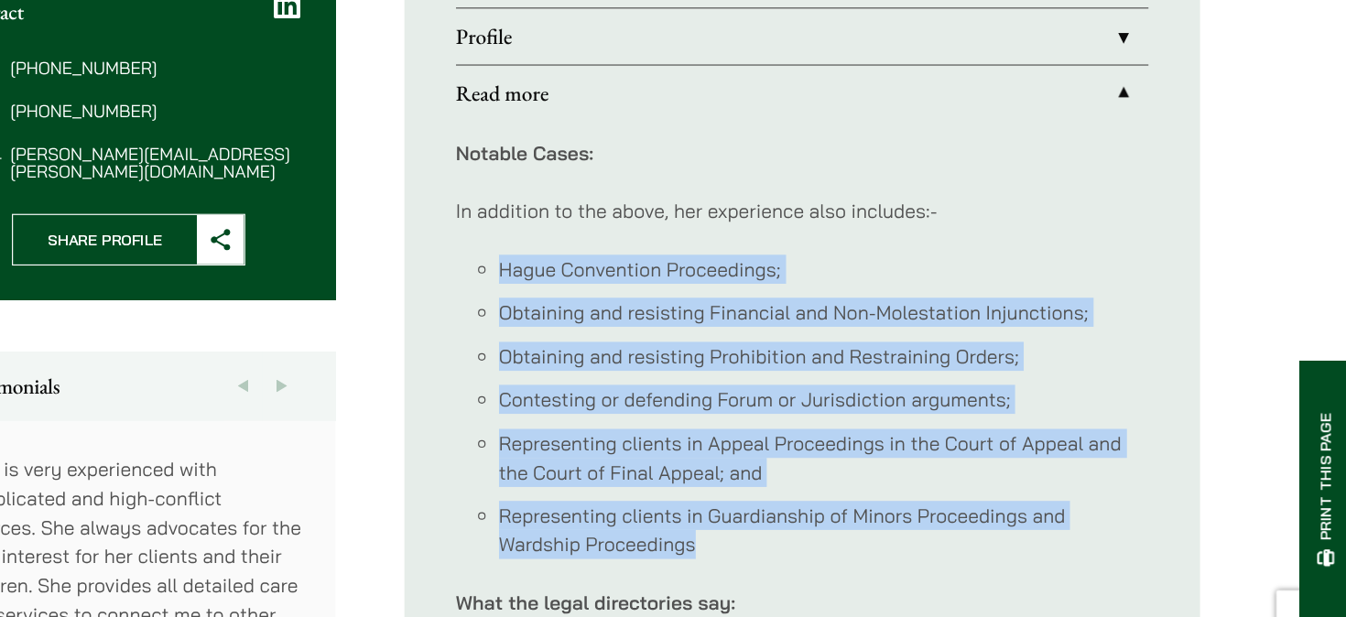
drag, startPoint x: 843, startPoint y: 273, endPoint x: 907, endPoint y: 484, distance: 221.0
click at [907, 483] on ul "Hague Convention Proceedings; Obtaining and resisting Financial and Non-Molesta…" at bounding box center [878, 394] width 590 height 260
click at [907, 484] on li "Representing clients in Guardianship of Minors Proceedings and Wardship Proceed…" at bounding box center [896, 497] width 553 height 49
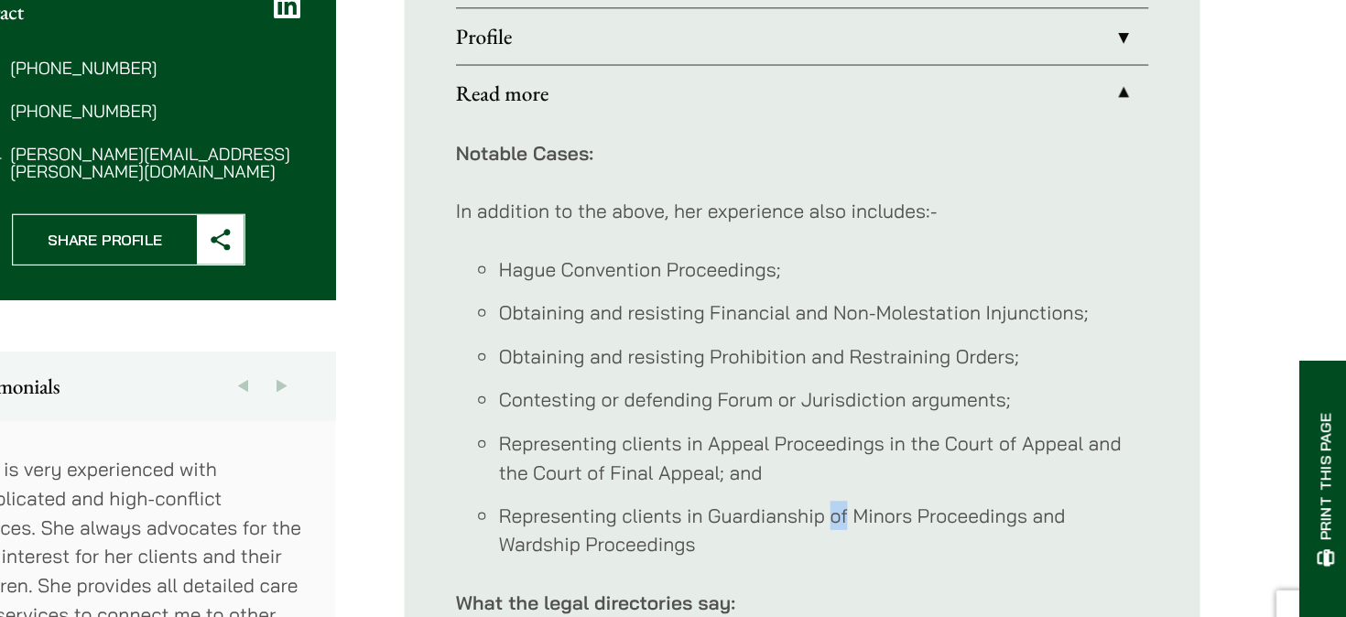
click at [907, 484] on li "Representing clients in Guardianship of Minors Proceedings and Wardship Proceed…" at bounding box center [896, 497] width 553 height 49
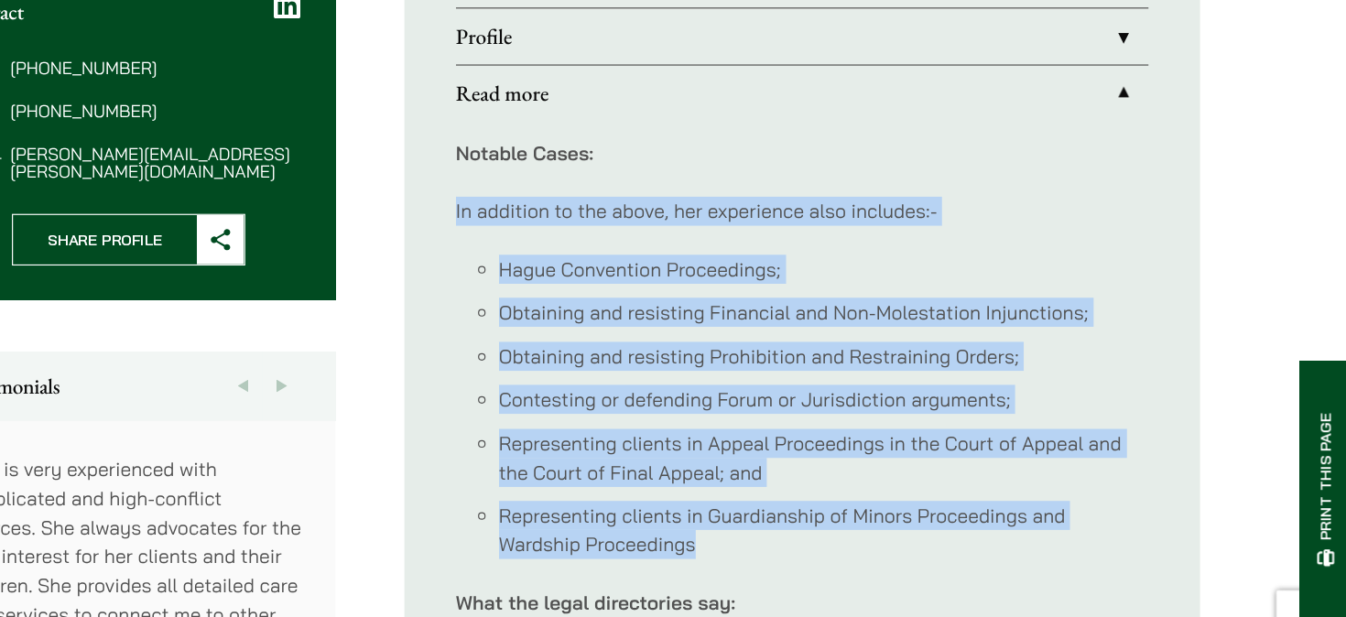
drag, startPoint x: 907, startPoint y: 484, endPoint x: 846, endPoint y: 219, distance: 272.5
click at [846, 219] on p "In addition to the above, her experience also includes:-" at bounding box center [878, 226] width 590 height 25
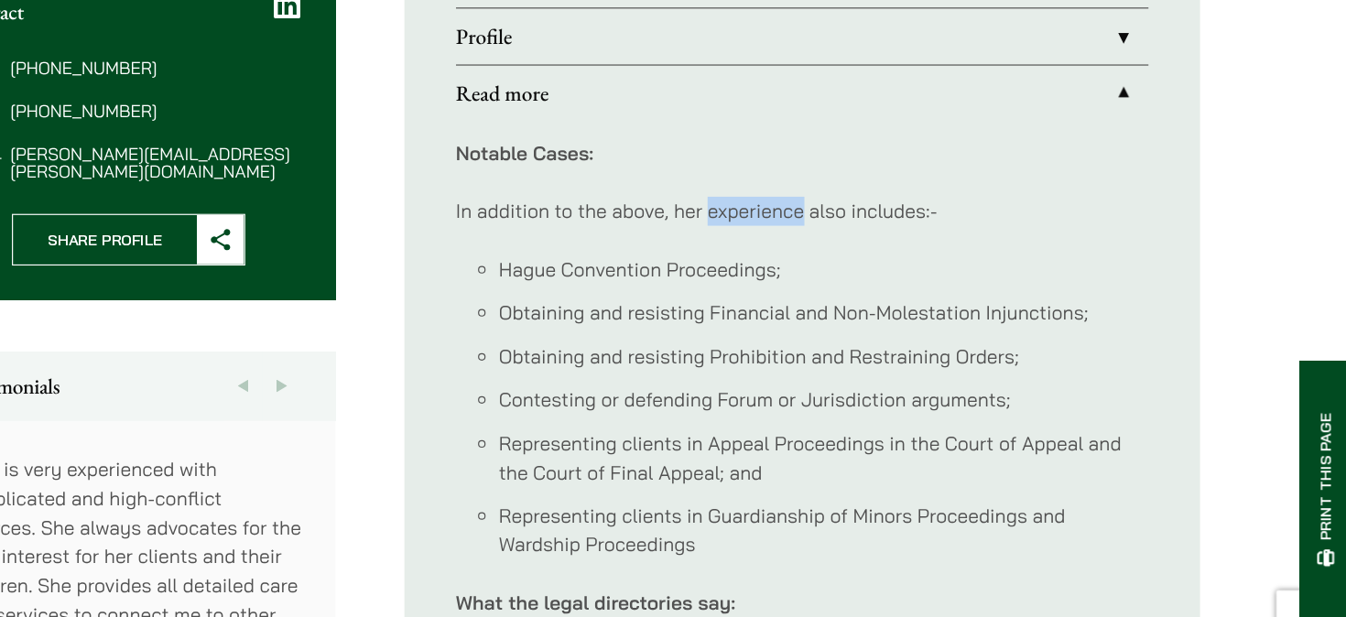
click at [846, 219] on p "In addition to the above, her experience also includes:-" at bounding box center [878, 226] width 590 height 25
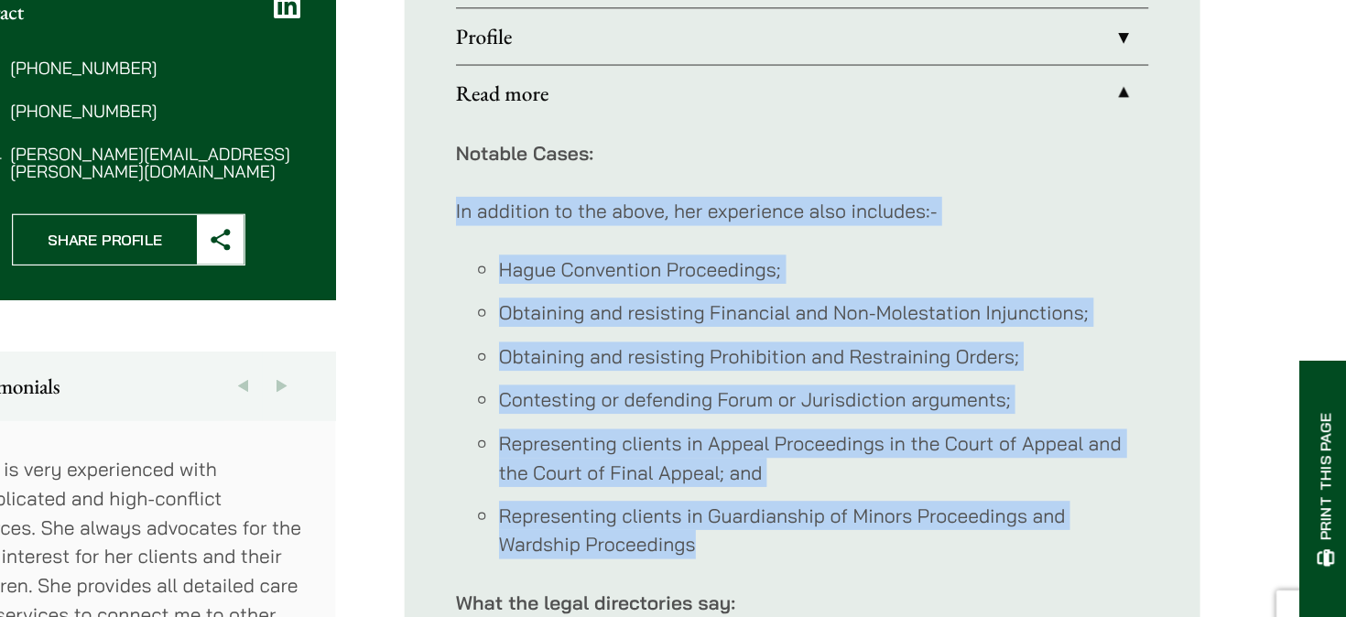
drag, startPoint x: 846, startPoint y: 219, endPoint x: 891, endPoint y: 518, distance: 302.8
click at [891, 518] on li "Representing clients in Guardianship of Minors Proceedings and Wardship Proceed…" at bounding box center [896, 497] width 553 height 49
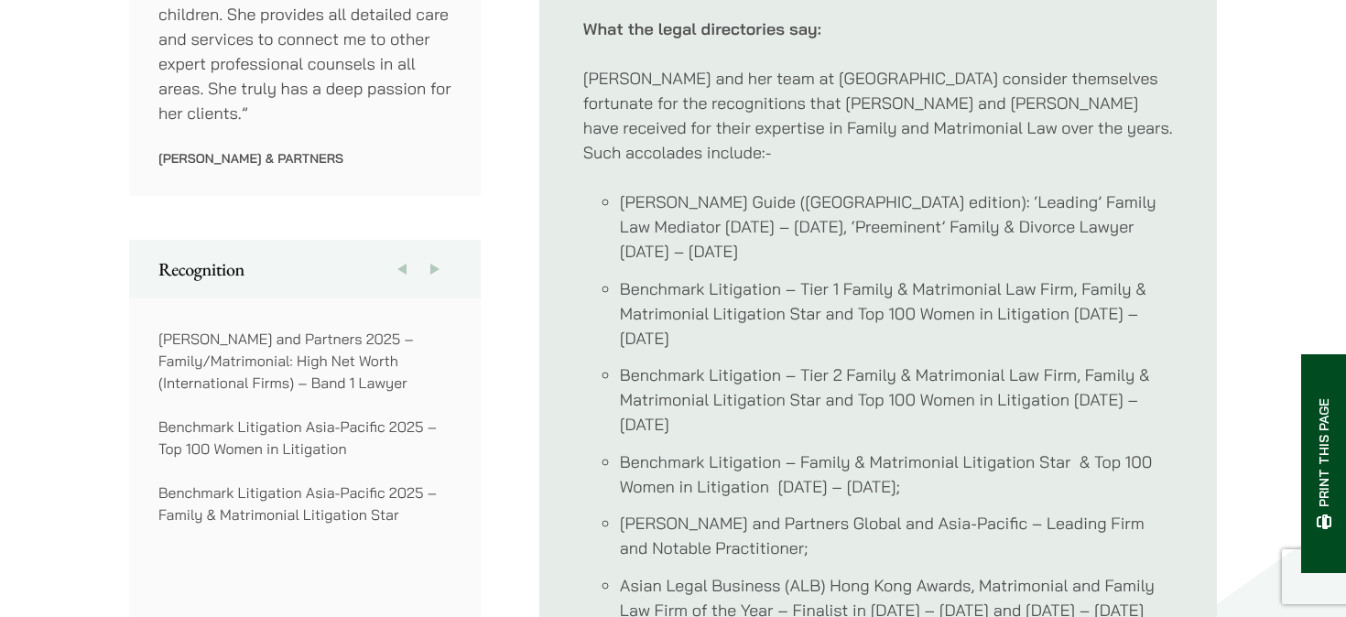
scroll to position [1137, 0]
